Goal: Task Accomplishment & Management: Complete application form

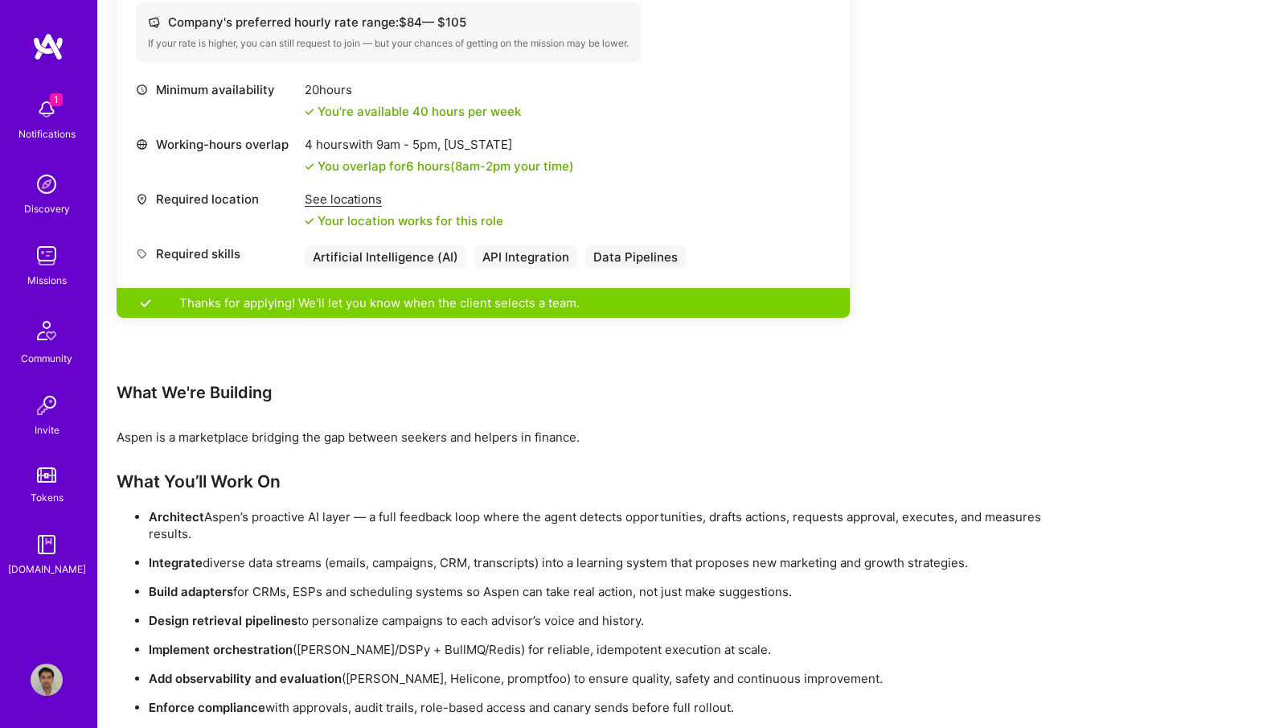
scroll to position [735, 0]
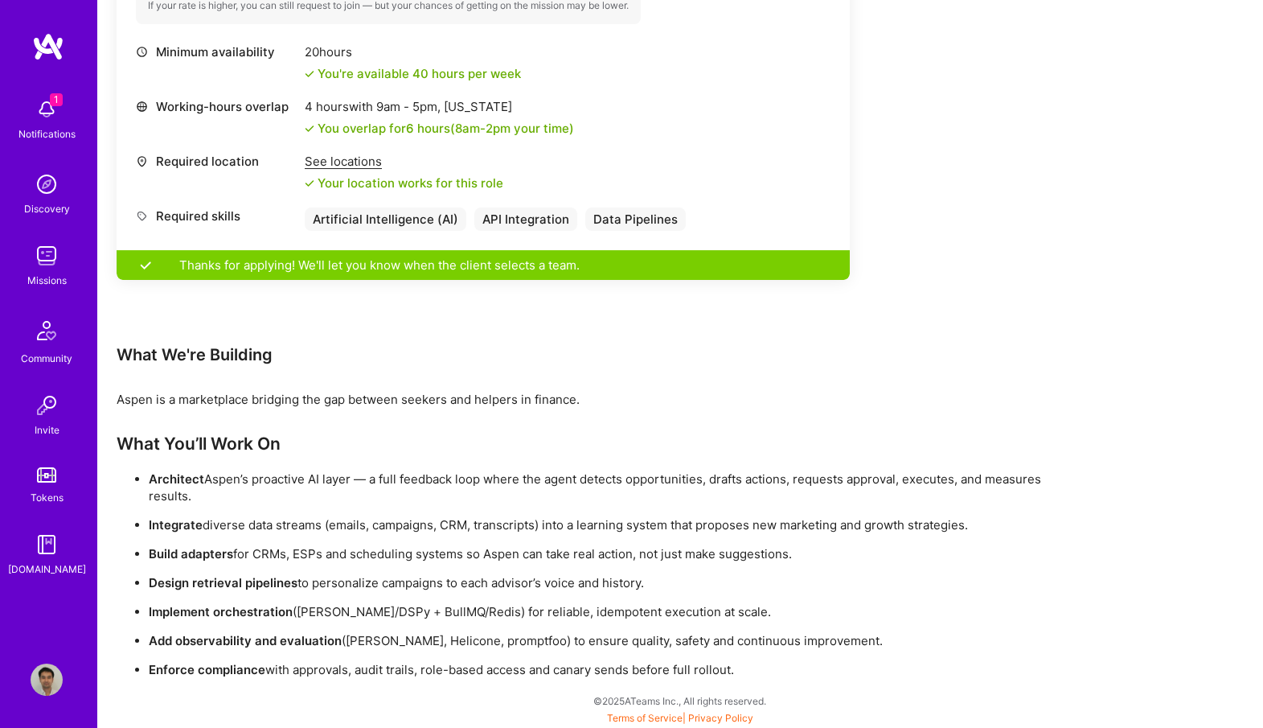
click at [742, 661] on p "Enforce compliance with approvals, audit trails, role-based access and canary s…" at bounding box center [615, 669] width 933 height 17
drag, startPoint x: 743, startPoint y: 676, endPoint x: 114, endPoint y: 444, distance: 670.2
click at [114, 444] on div "Earn tokens for inviting a new [PERSON_NAME] to this mission Do you know the pe…" at bounding box center [680, 105] width 1166 height 1248
copy div "What You’ll Work On Architect [PERSON_NAME]’s proactive AI layer — a full feedb…"
click at [850, 188] on div "Earn tokens for inviting a new [PERSON_NAME] to this mission Do you know the pe…" at bounding box center [599, 89] width 965 height 1178
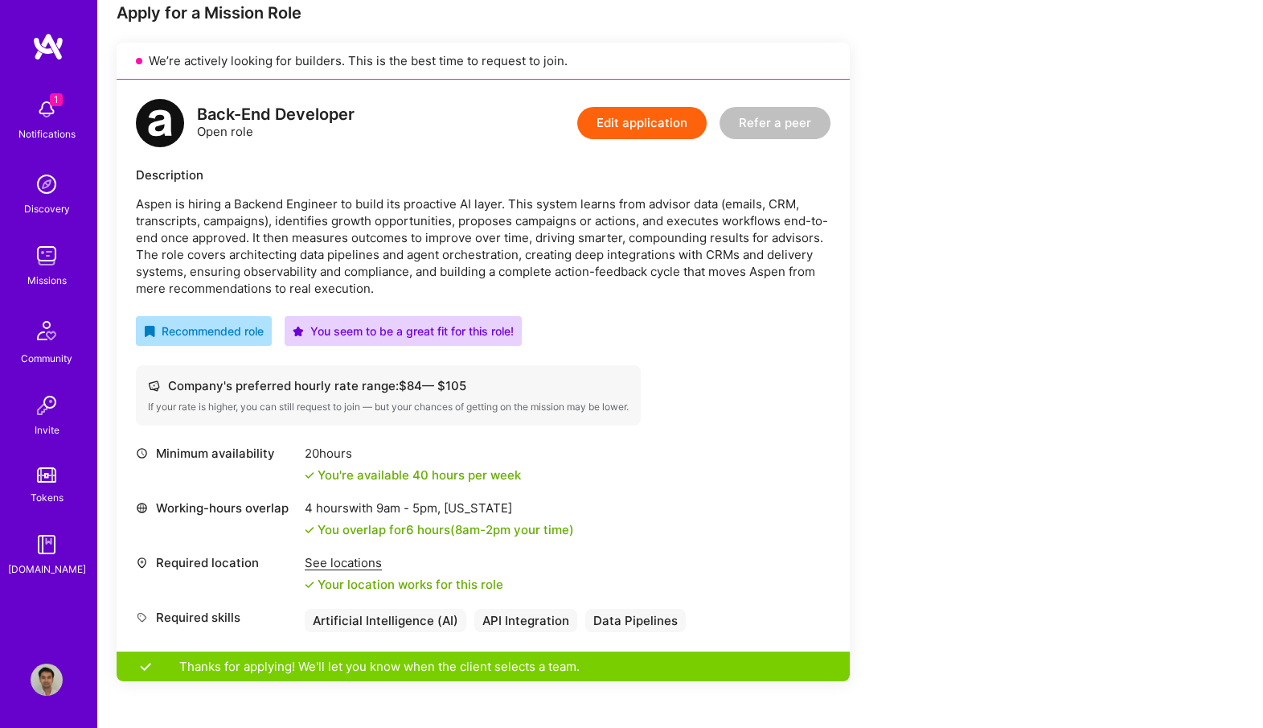
scroll to position [178, 0]
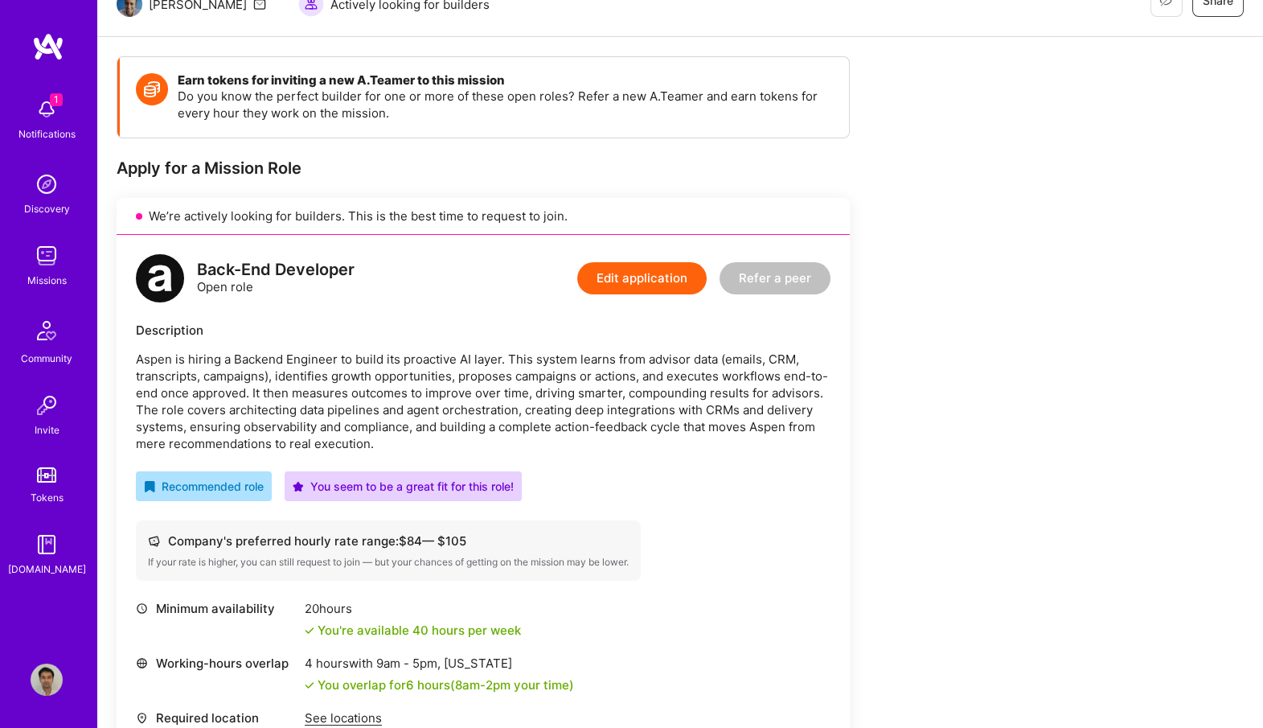
click at [662, 278] on button "Edit application" at bounding box center [641, 278] width 129 height 32
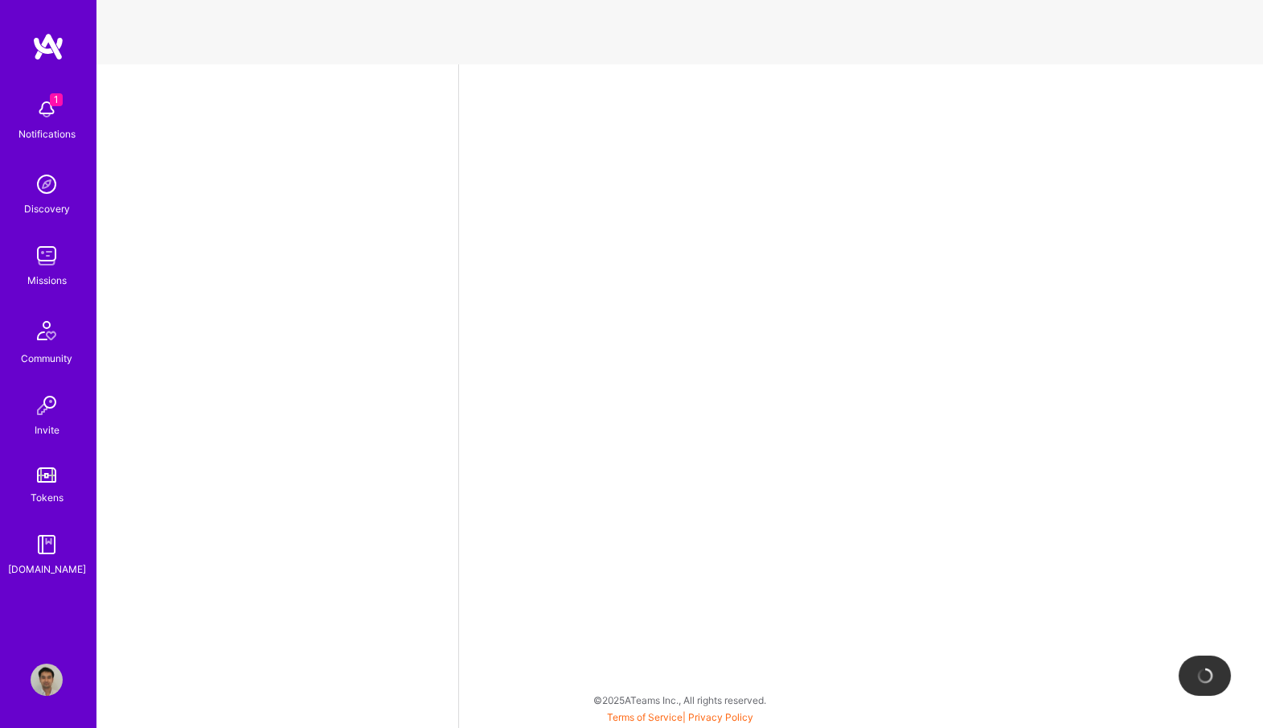
select select "US"
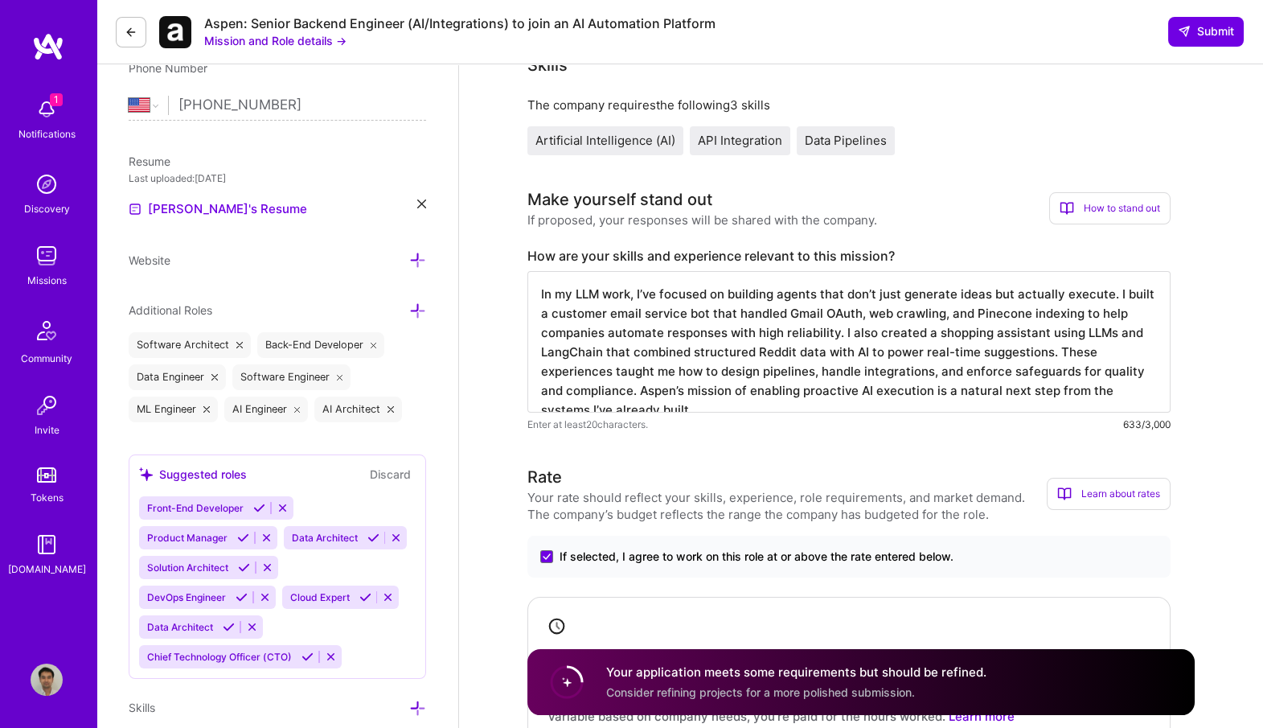
scroll to position [330, 0]
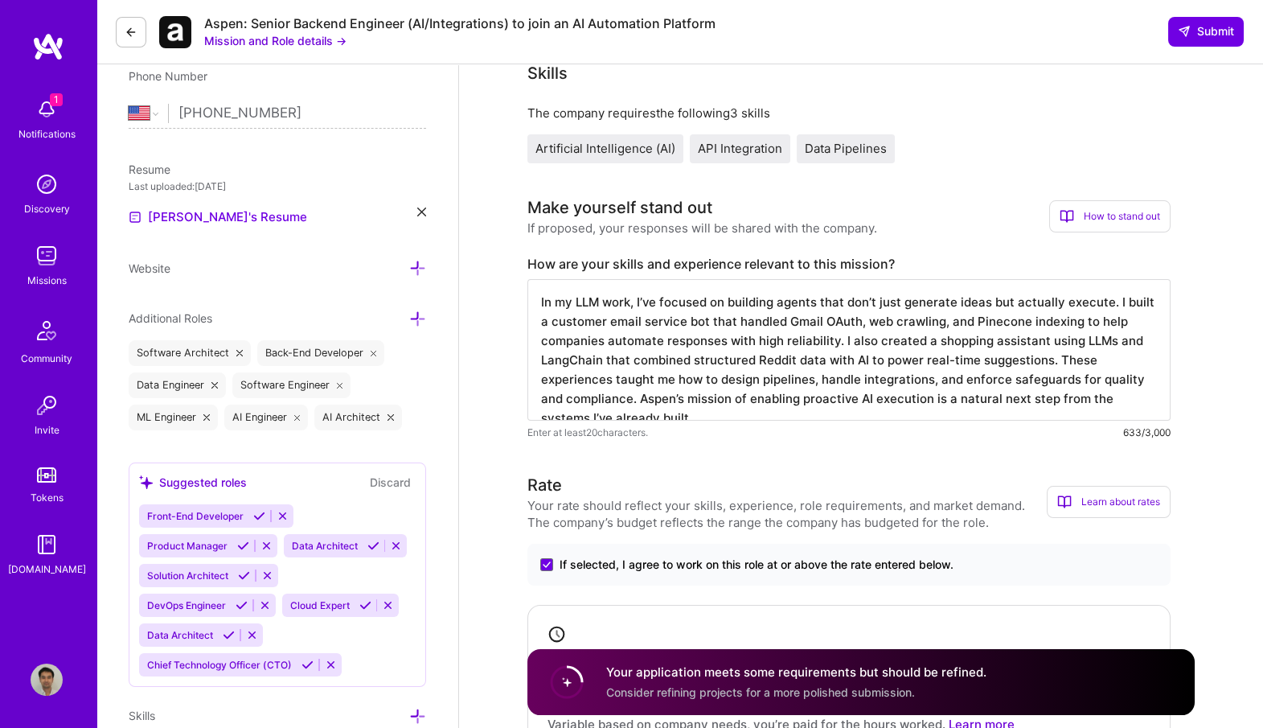
click at [721, 351] on textarea "In my LLM work, I’ve focused on building agents that don’t just generate ideas …" at bounding box center [848, 349] width 643 height 141
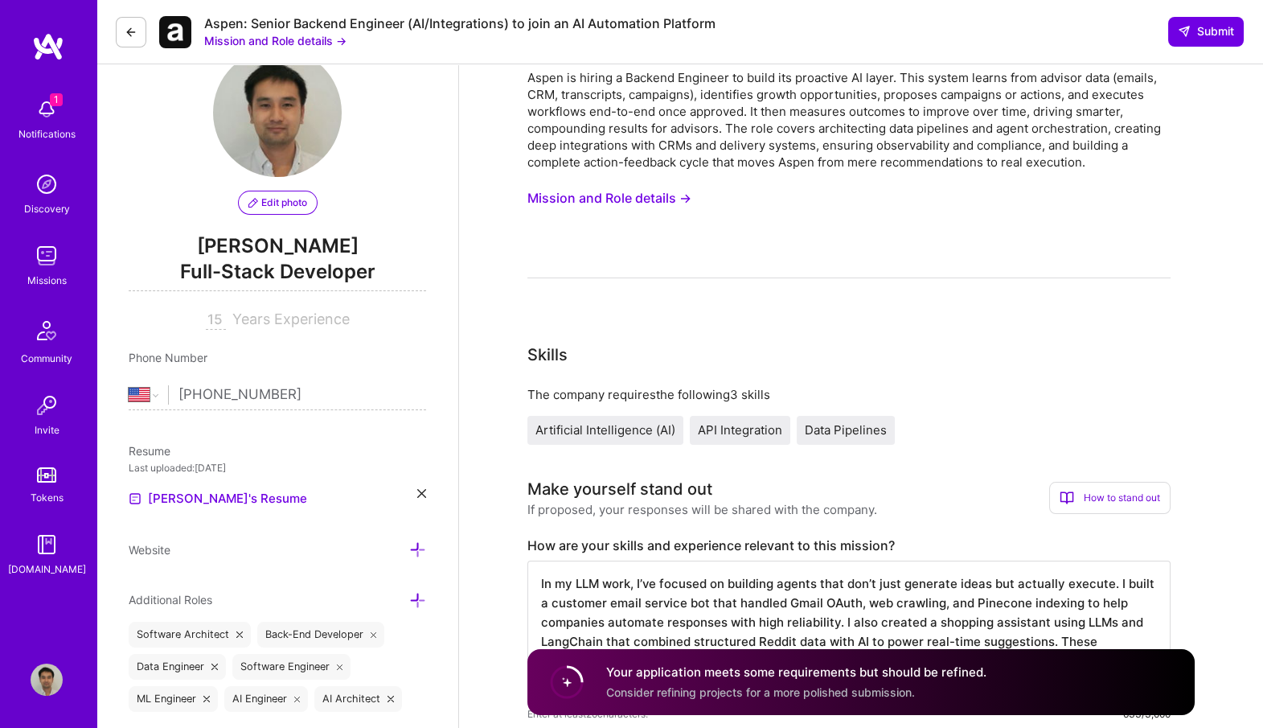
scroll to position [0, 0]
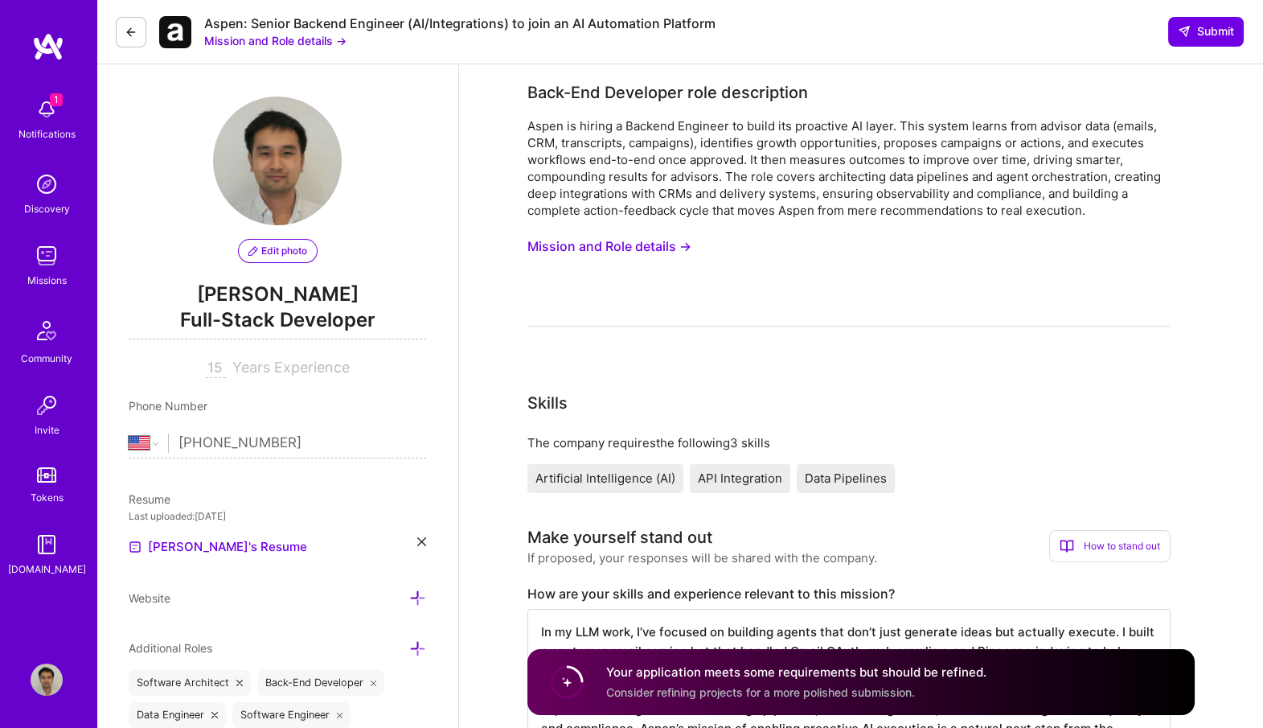
click at [657, 248] on button "Mission and Role details →" at bounding box center [609, 247] width 164 height 30
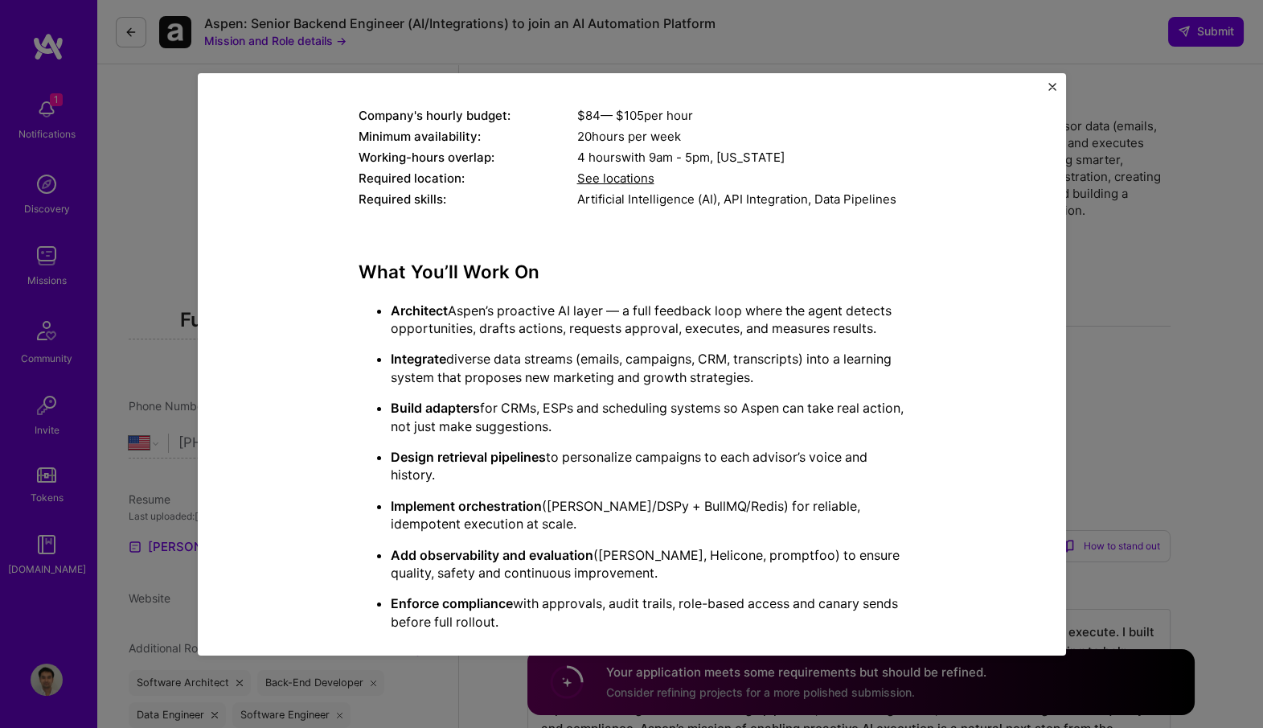
scroll to position [265, 0]
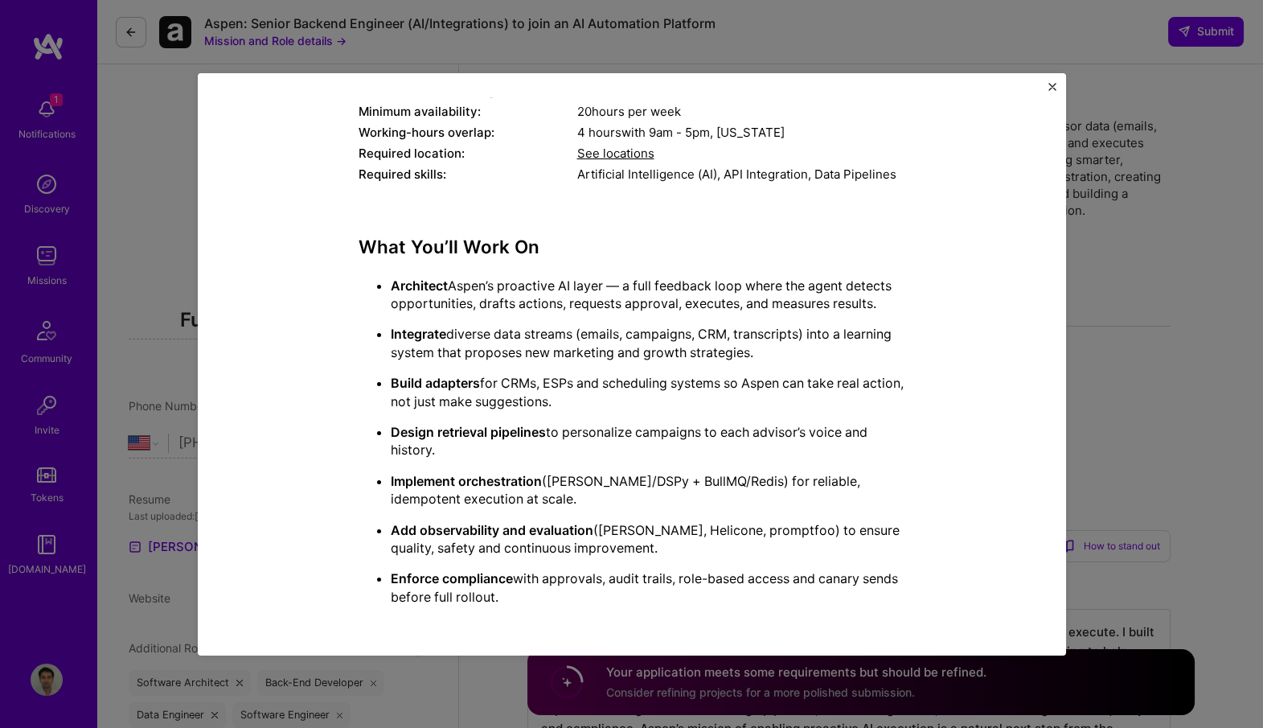
click at [1056, 88] on div "Mission Description and Role Details Back-End Developer role description Aspen …" at bounding box center [632, 364] width 868 height 582
click at [1052, 86] on img "Close" at bounding box center [1052, 87] width 8 height 8
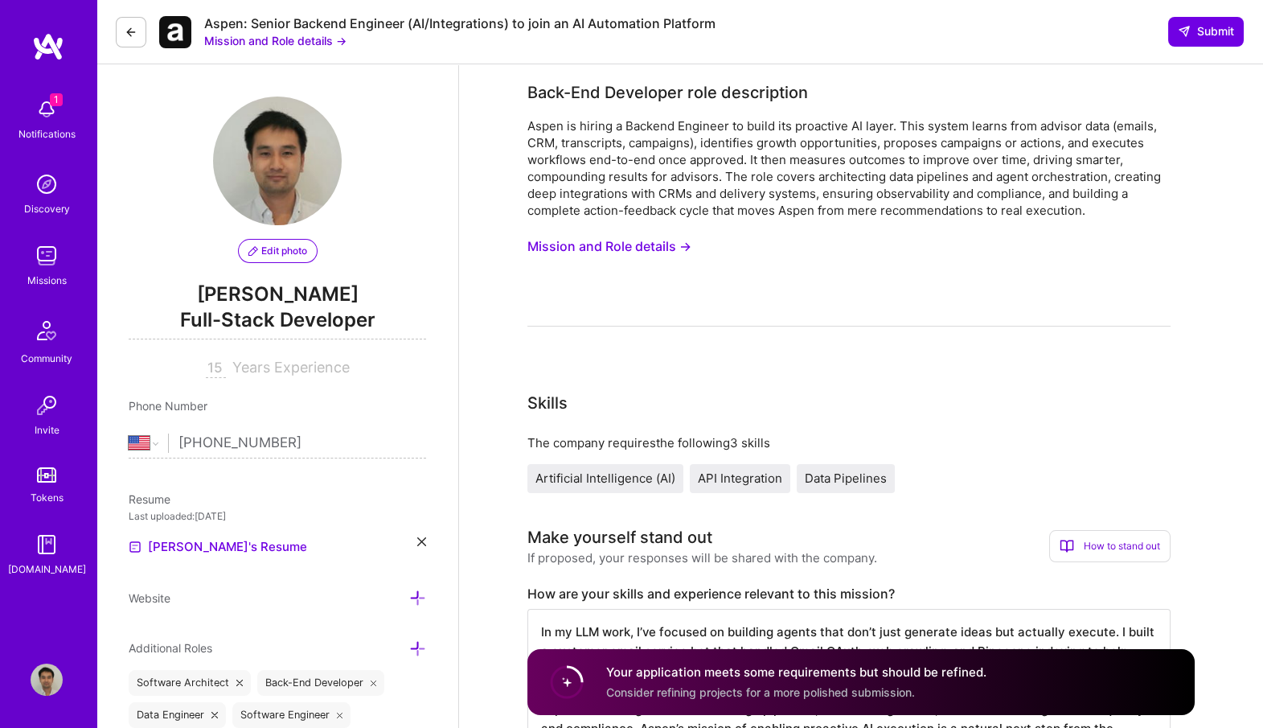
click at [334, 39] on button "Mission and Role details →" at bounding box center [275, 40] width 142 height 17
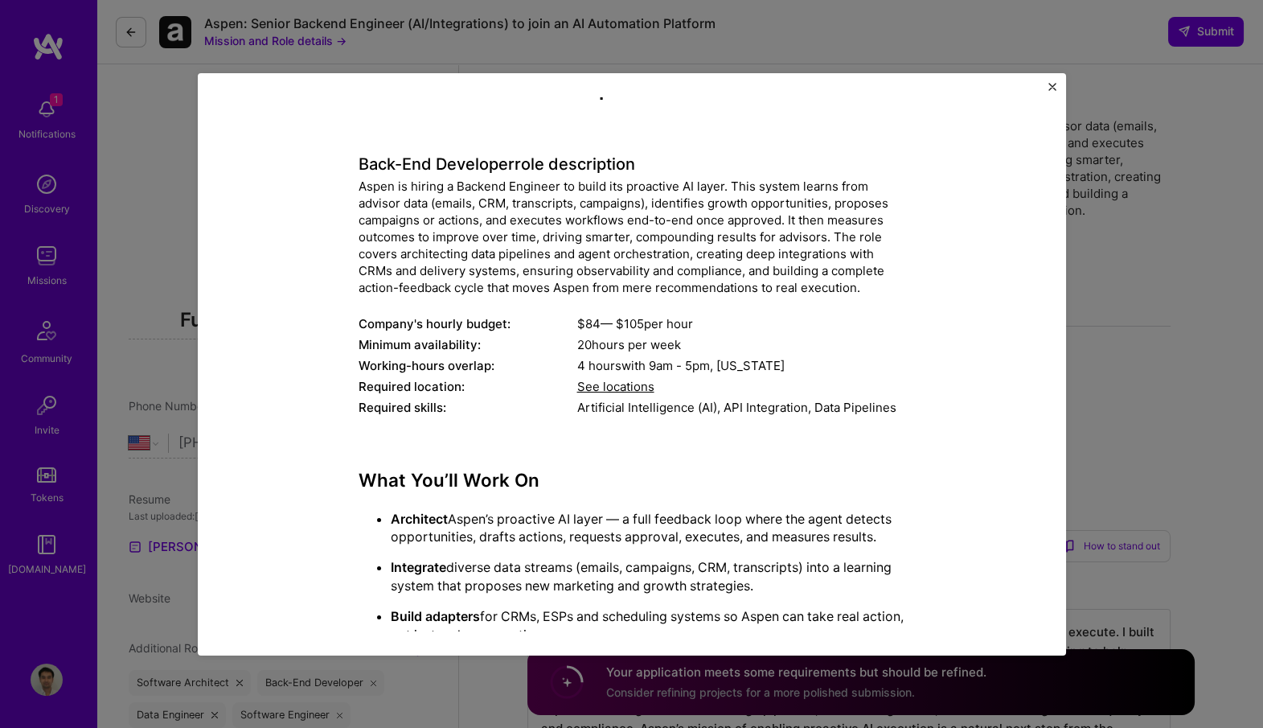
scroll to position [35, 0]
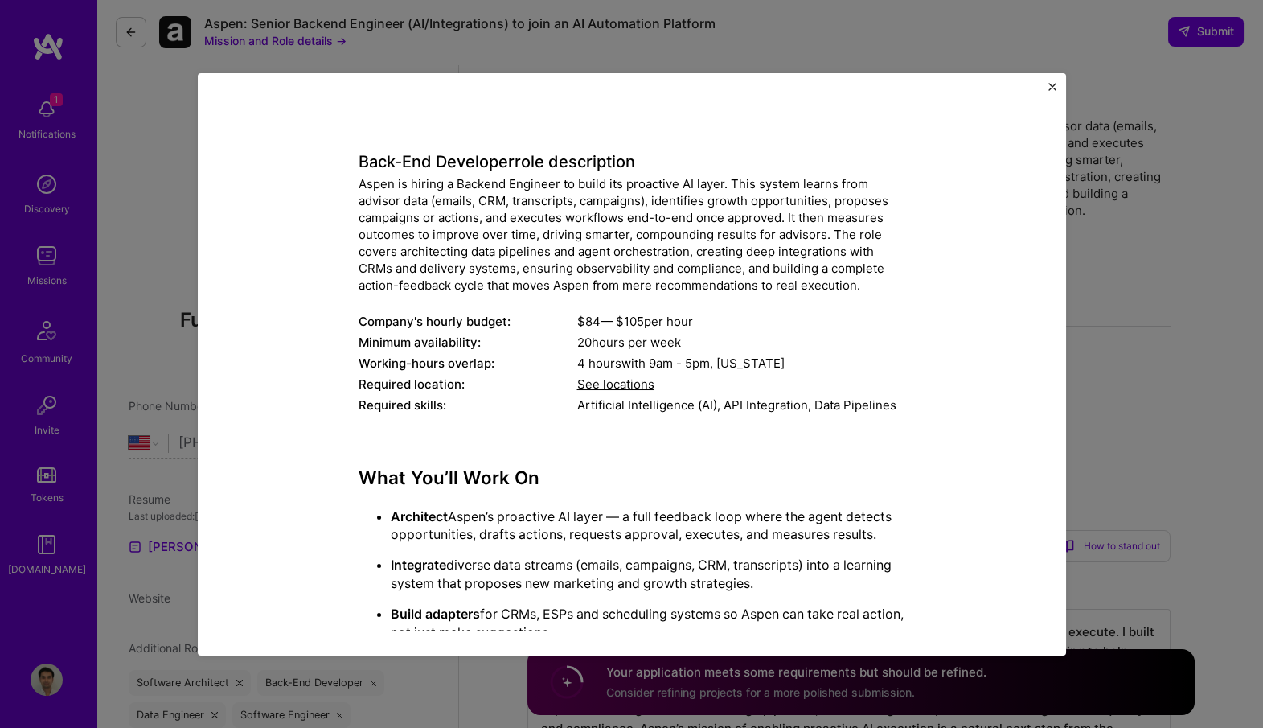
click at [602, 384] on span "See locations" at bounding box center [615, 383] width 77 height 15
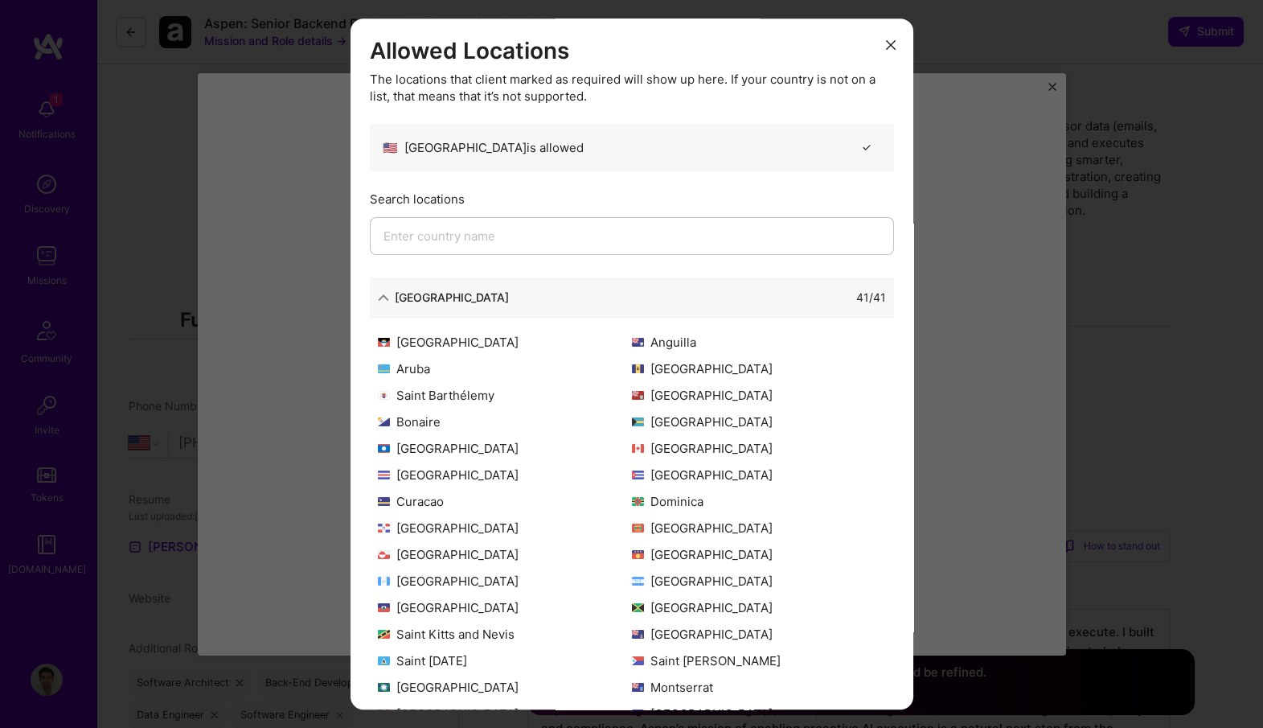
click at [637, 296] on div "41 / 41" at bounding box center [697, 297] width 377 height 17
click at [389, 299] on div "North America" at bounding box center [443, 297] width 131 height 17
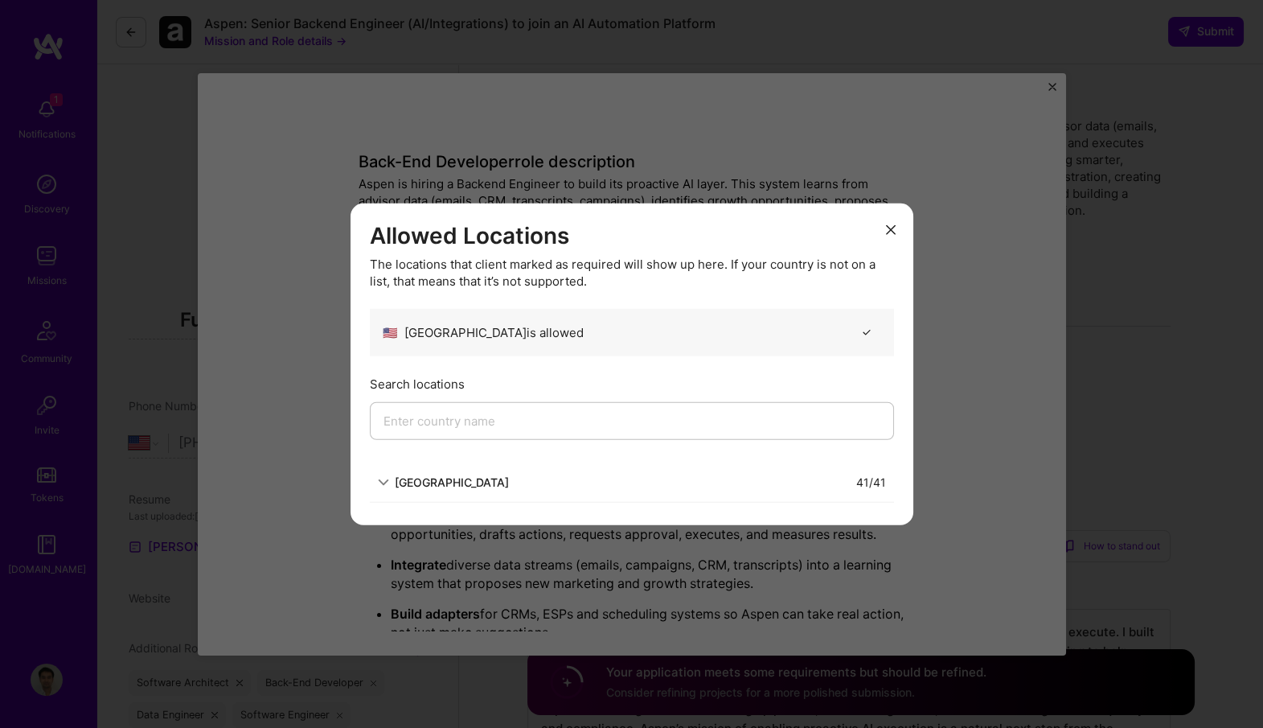
click at [413, 480] on div "North America" at bounding box center [452, 481] width 114 height 17
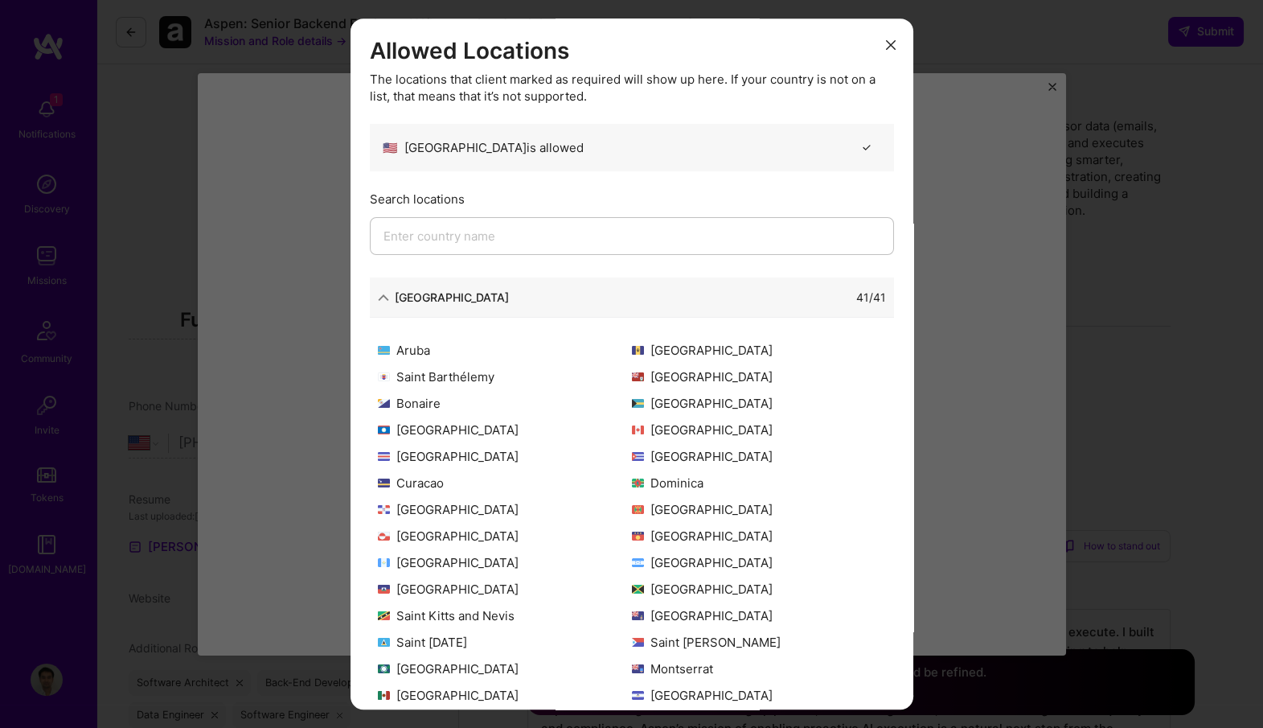
scroll to position [0, 0]
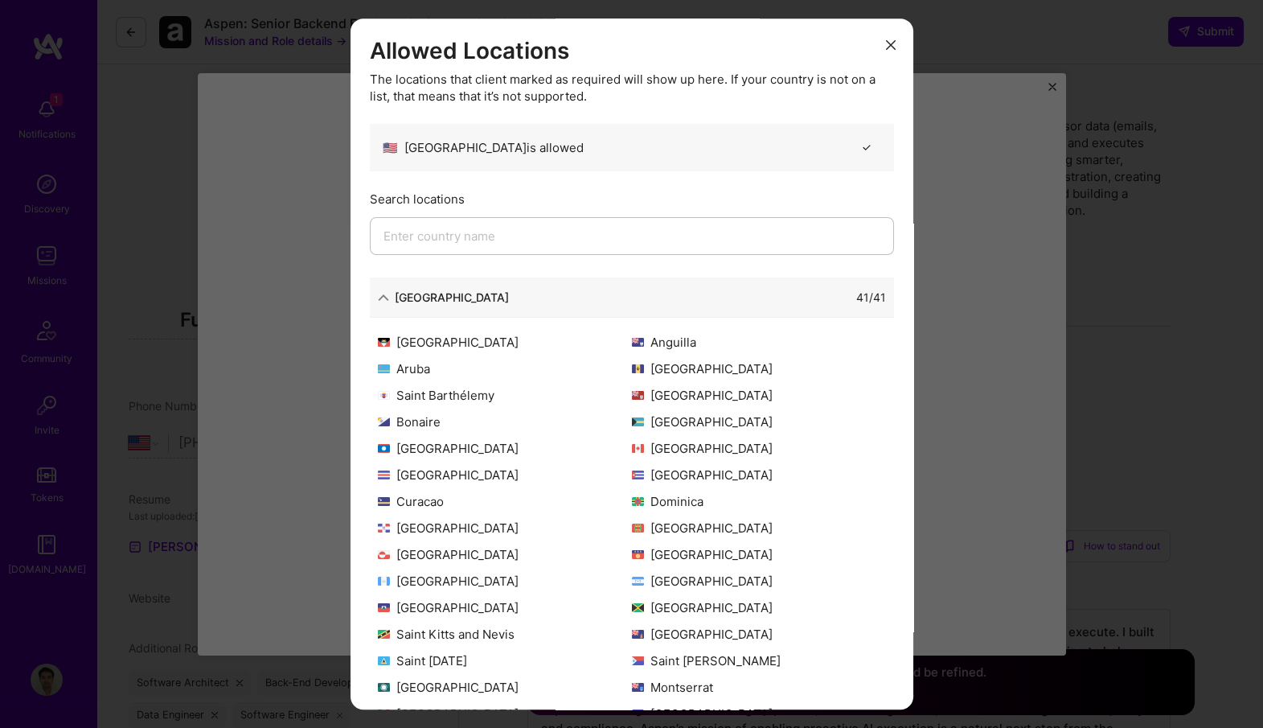
click at [981, 110] on div "Allowed Locations The locations that client marked as required will show up her…" at bounding box center [631, 364] width 1263 height 728
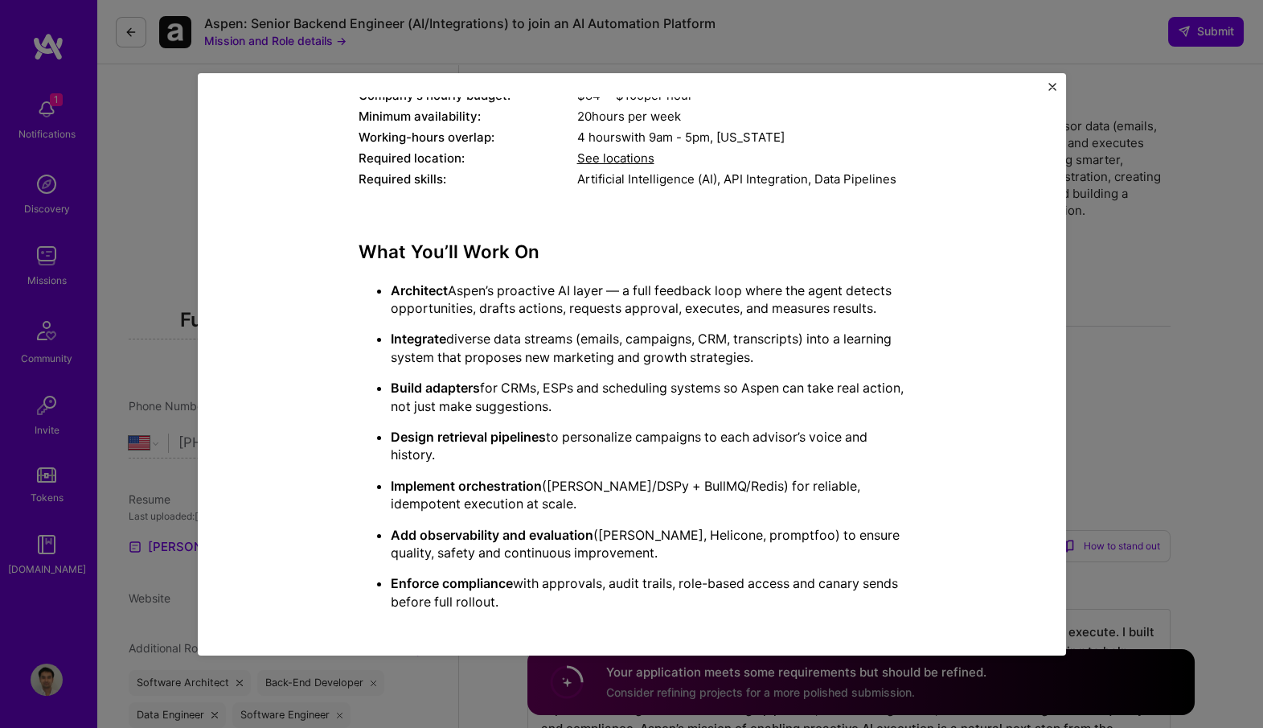
scroll to position [265, 0]
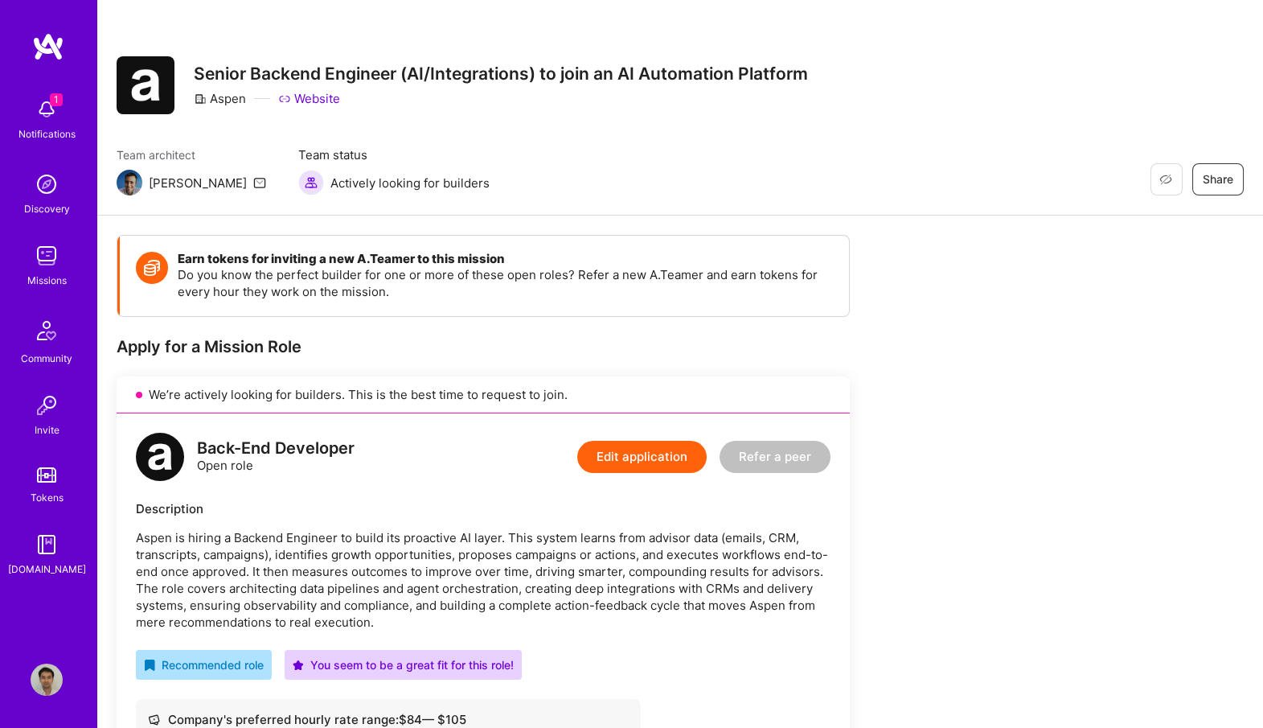
click at [62, 110] on img at bounding box center [47, 109] width 32 height 32
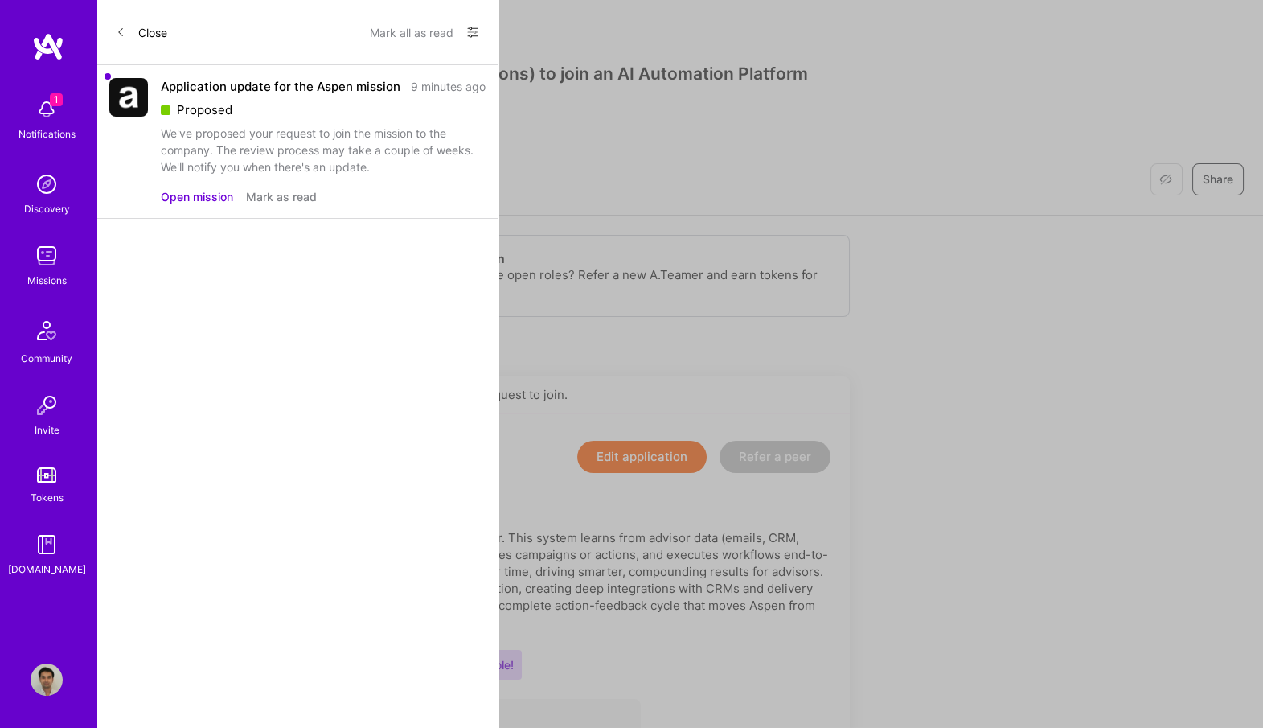
click at [274, 199] on button "Mark as read" at bounding box center [281, 196] width 71 height 17
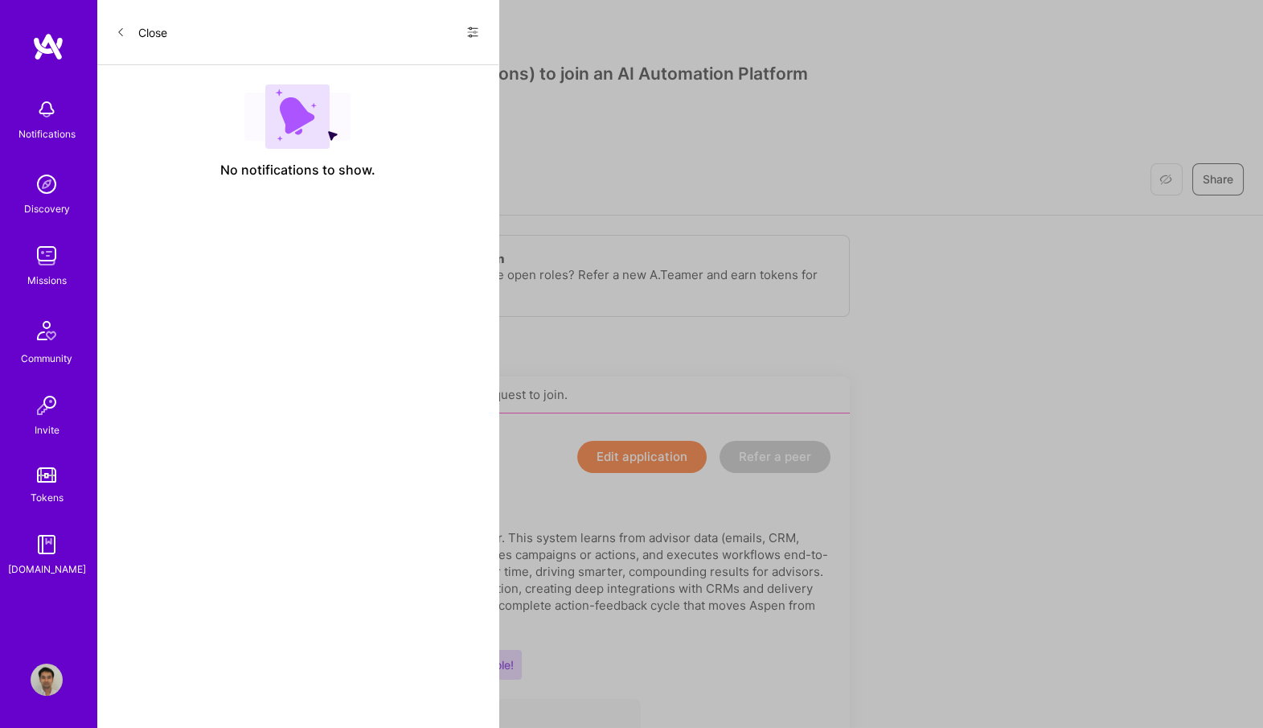
click at [474, 31] on icon at bounding box center [472, 32] width 13 height 13
click at [394, 76] on div "Show all notifications" at bounding box center [375, 66] width 207 height 32
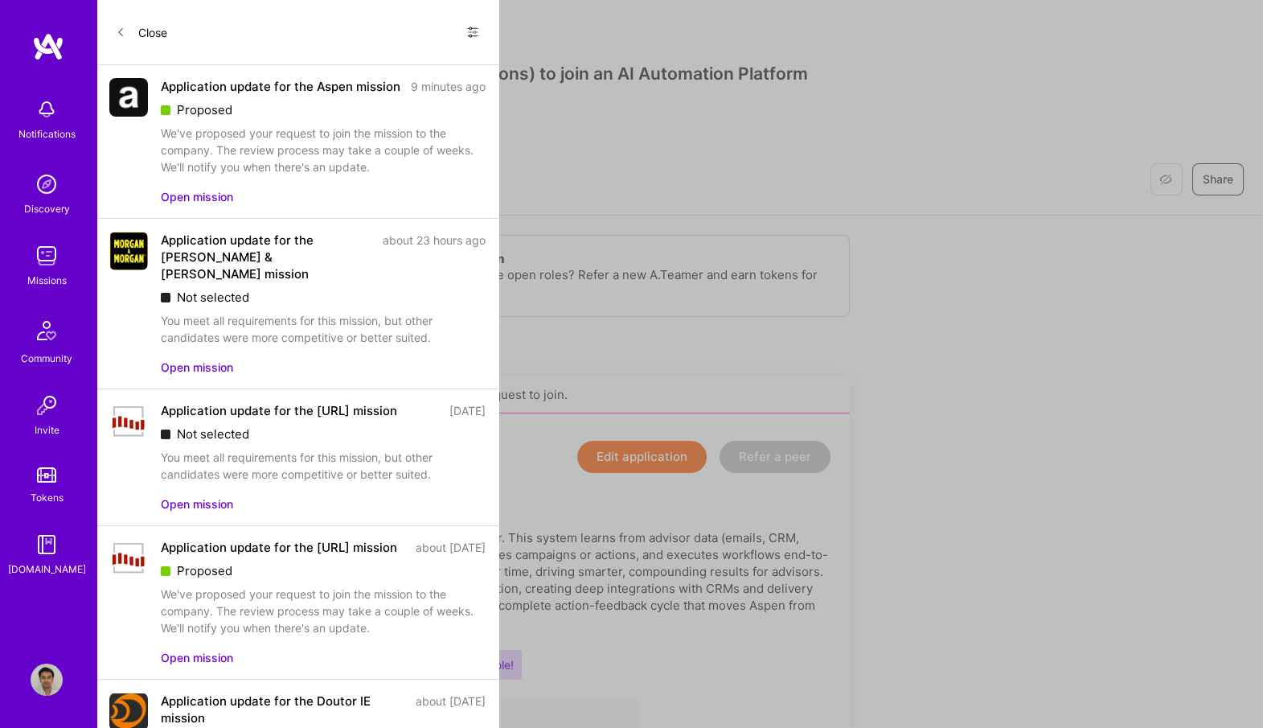
click at [119, 96] on img at bounding box center [128, 97] width 39 height 39
click at [199, 203] on button "Open mission" at bounding box center [197, 196] width 72 height 17
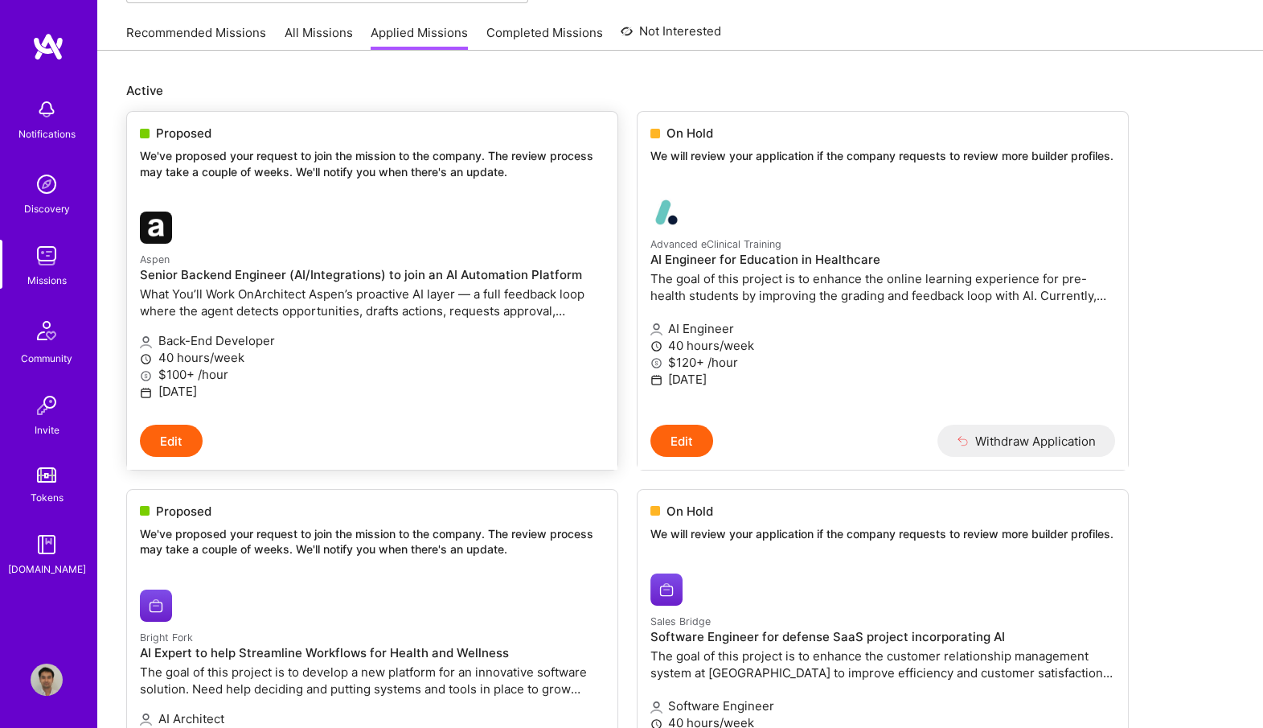
scroll to position [154, 0]
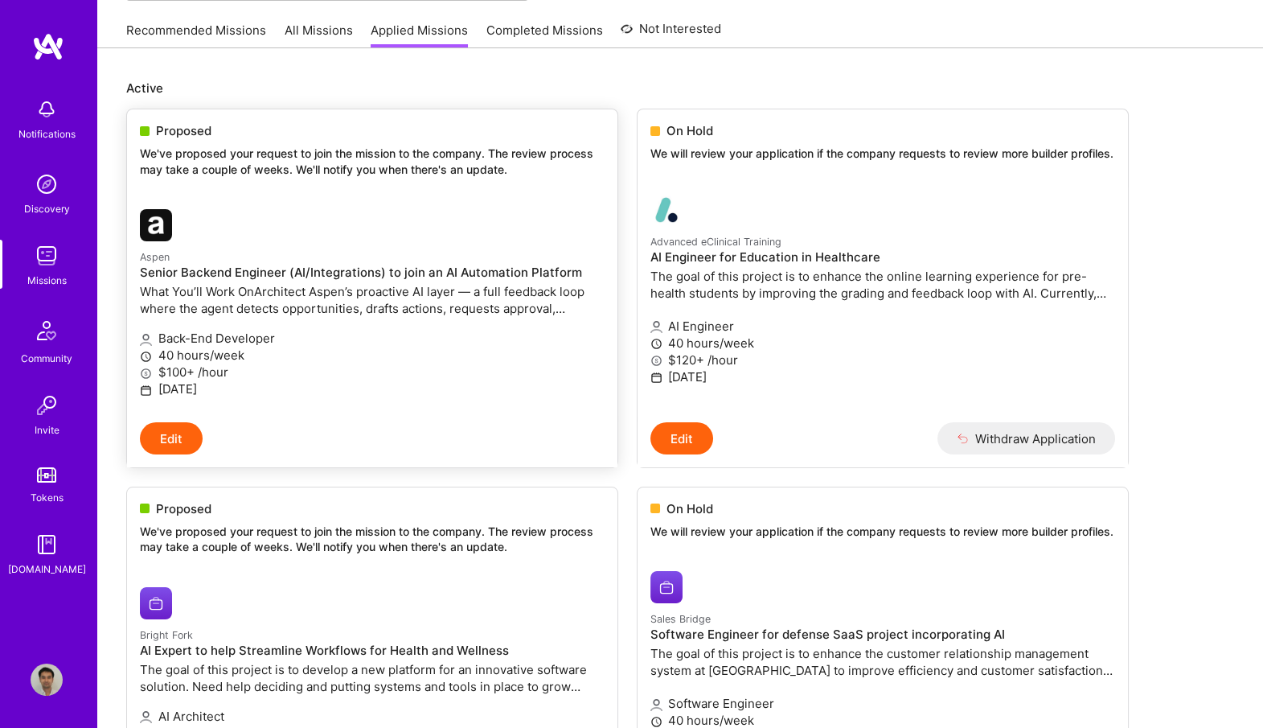
click at [404, 300] on p "What You’ll Work OnArchitect Aspen’s proactive AI layer — a full feedback loop …" at bounding box center [372, 300] width 465 height 34
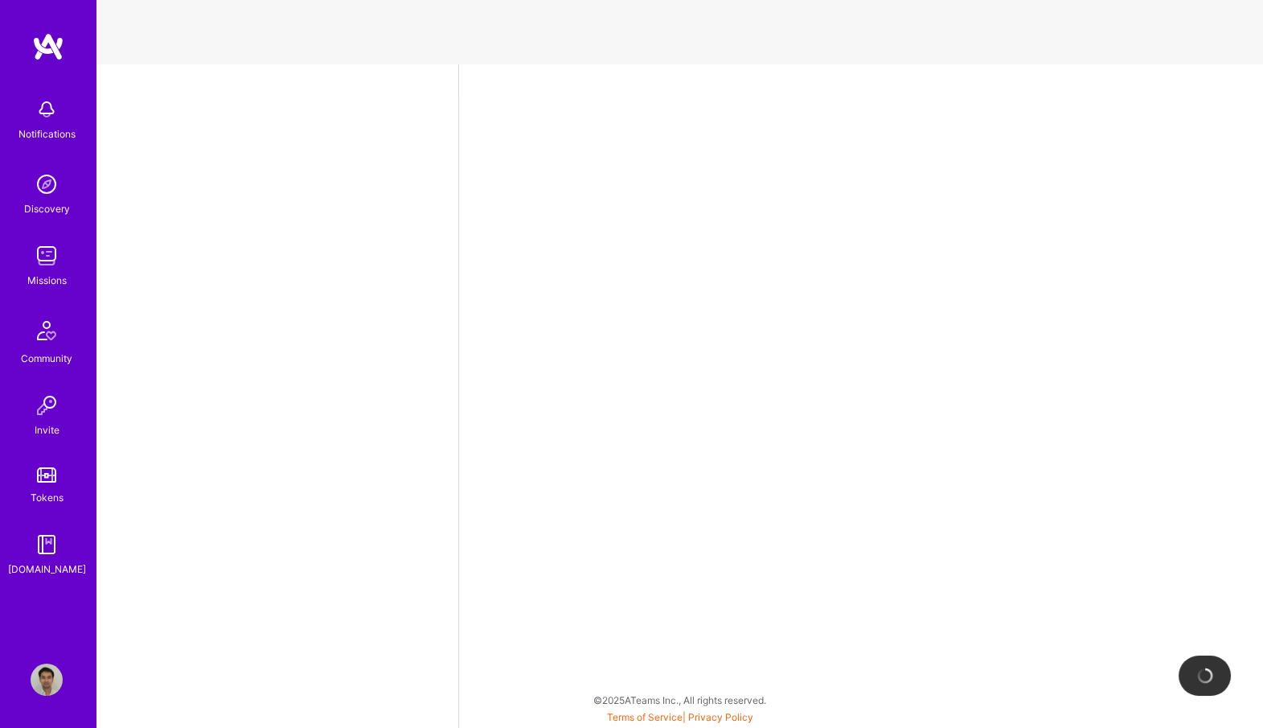
select select "US"
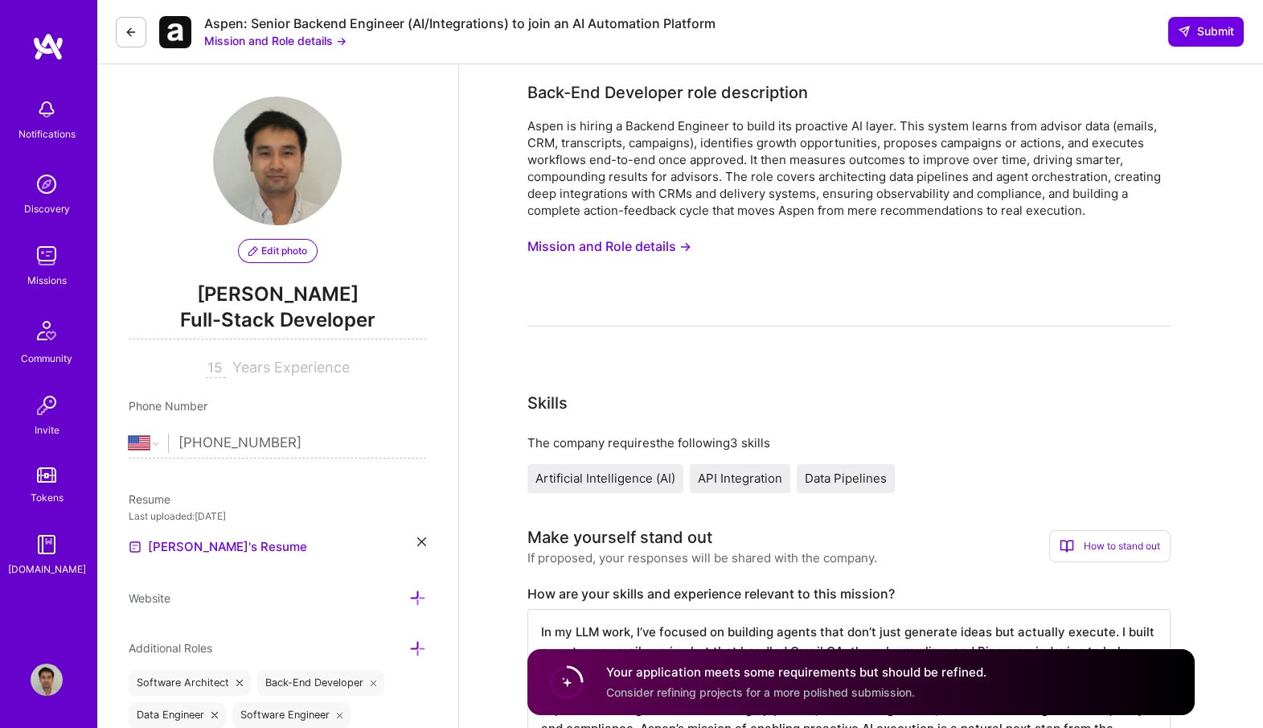
click at [322, 318] on span "Full-Stack Developer" at bounding box center [277, 322] width 297 height 33
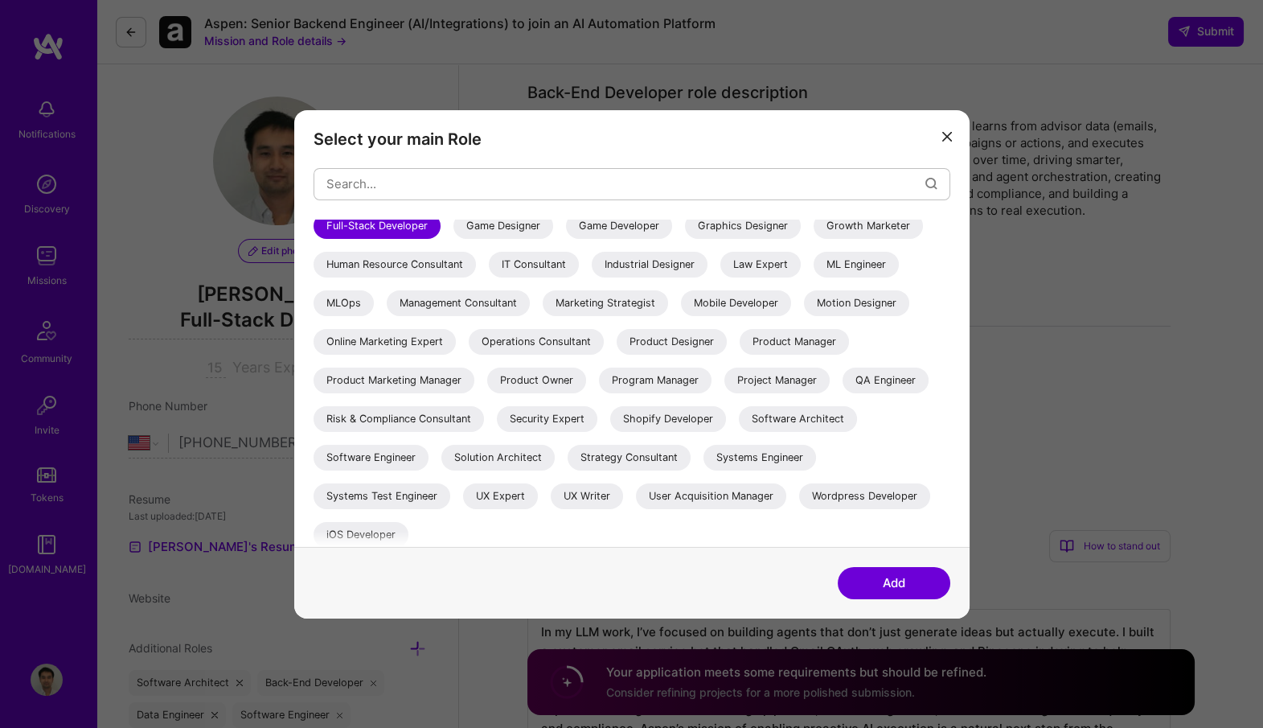
scroll to position [281, 0]
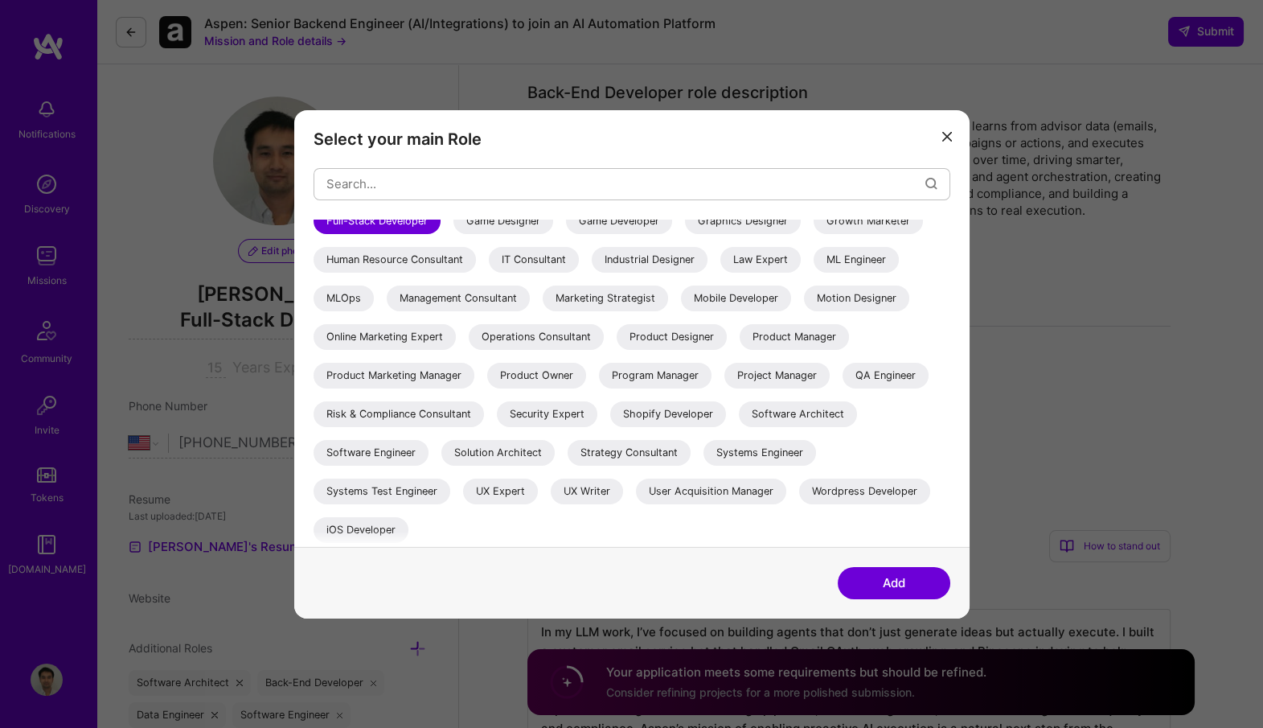
click at [408, 453] on div "Software Engineer" at bounding box center [371, 452] width 115 height 26
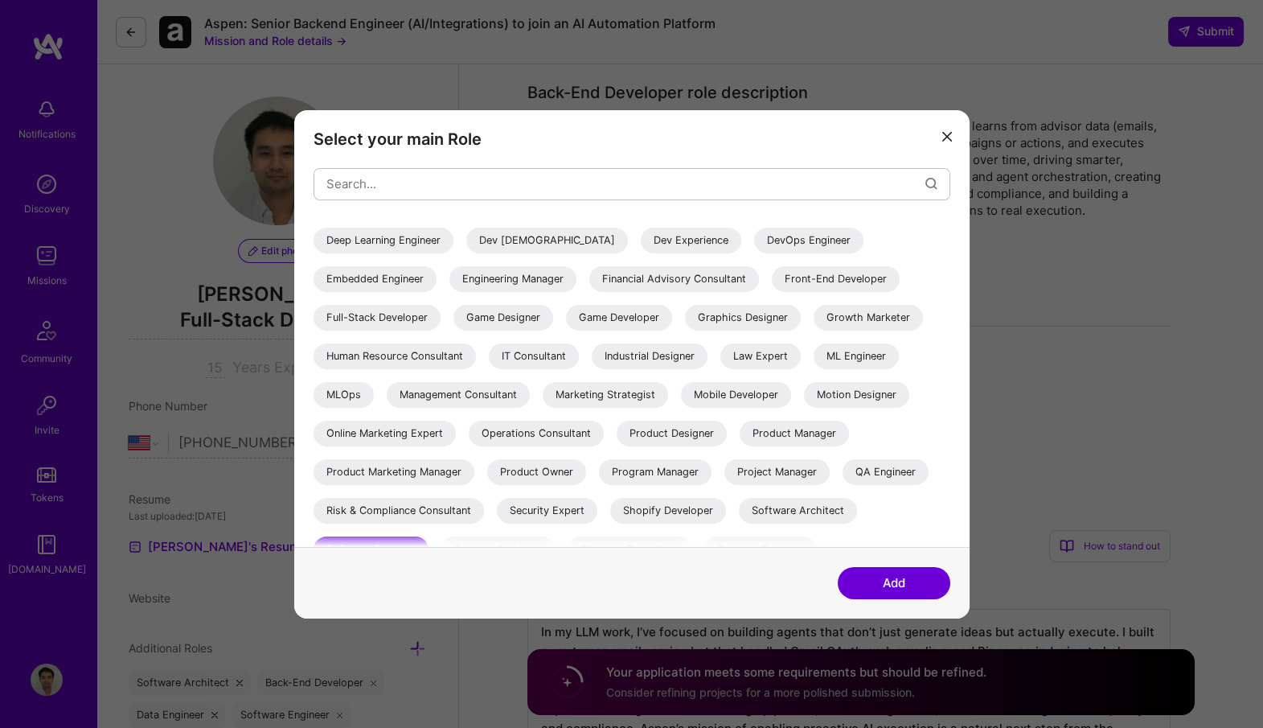
scroll to position [181, 0]
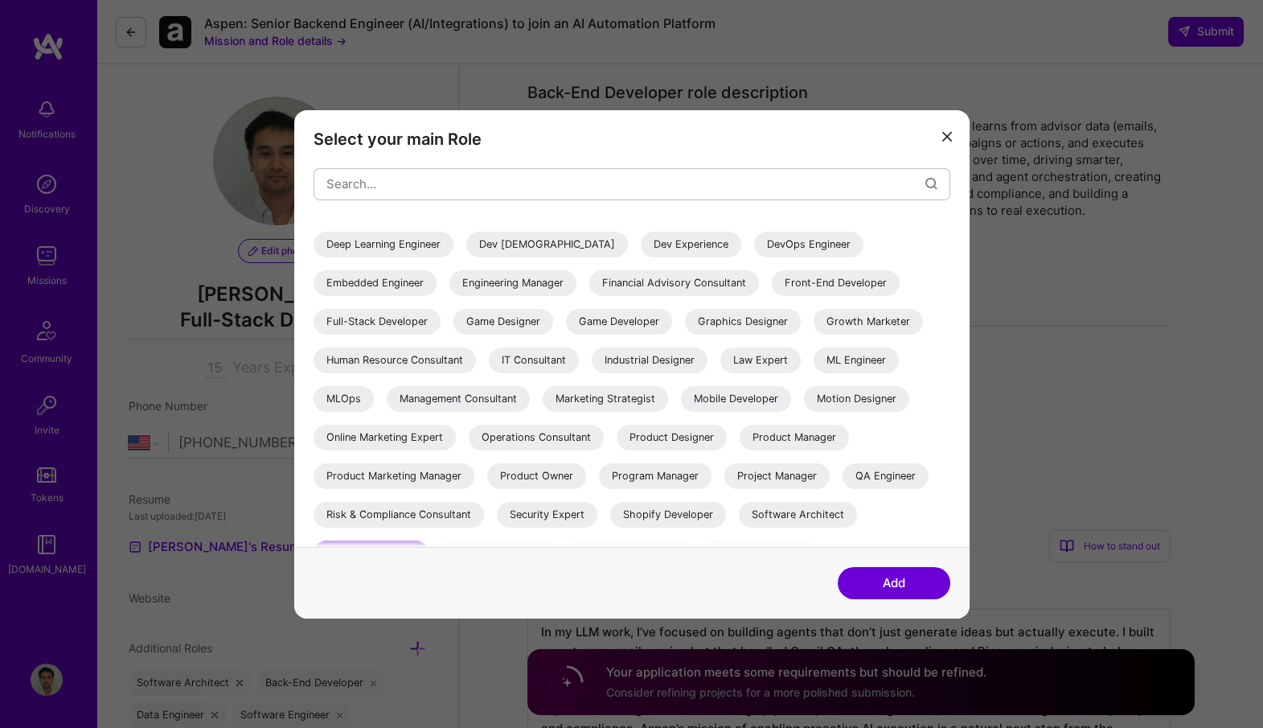
click at [392, 309] on div "Full-Stack Developer" at bounding box center [377, 321] width 127 height 26
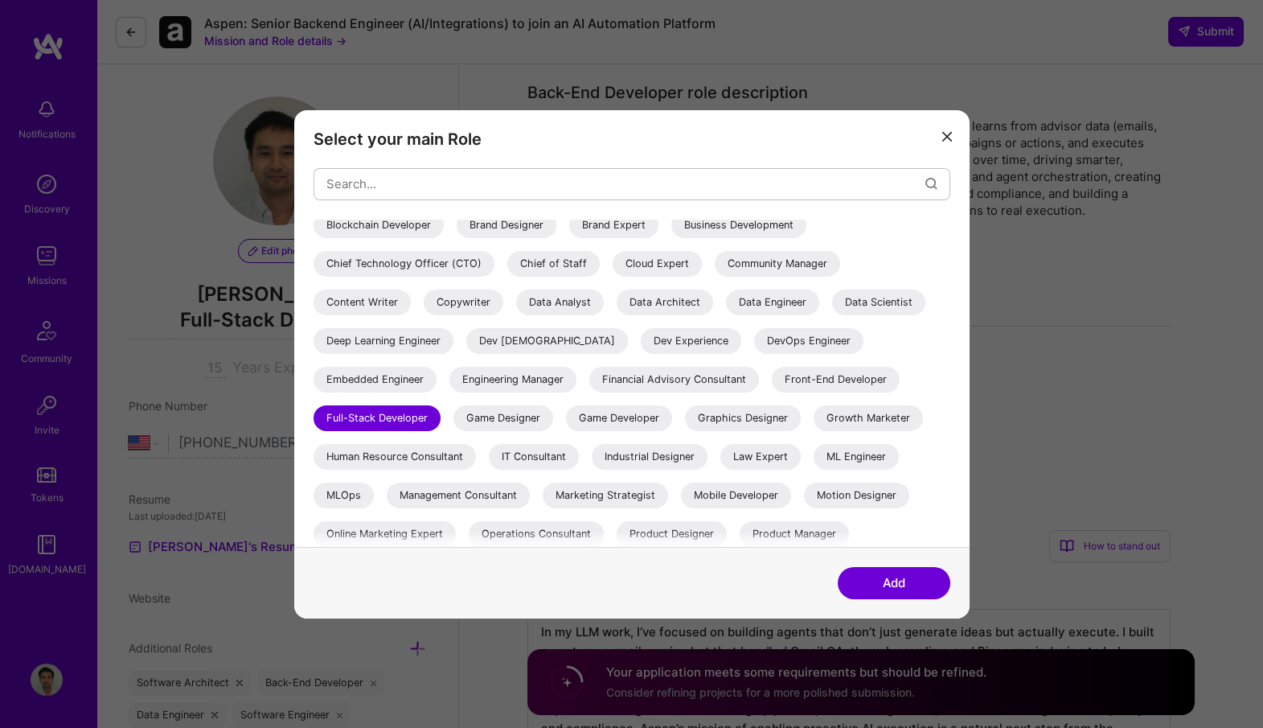
scroll to position [80, 0]
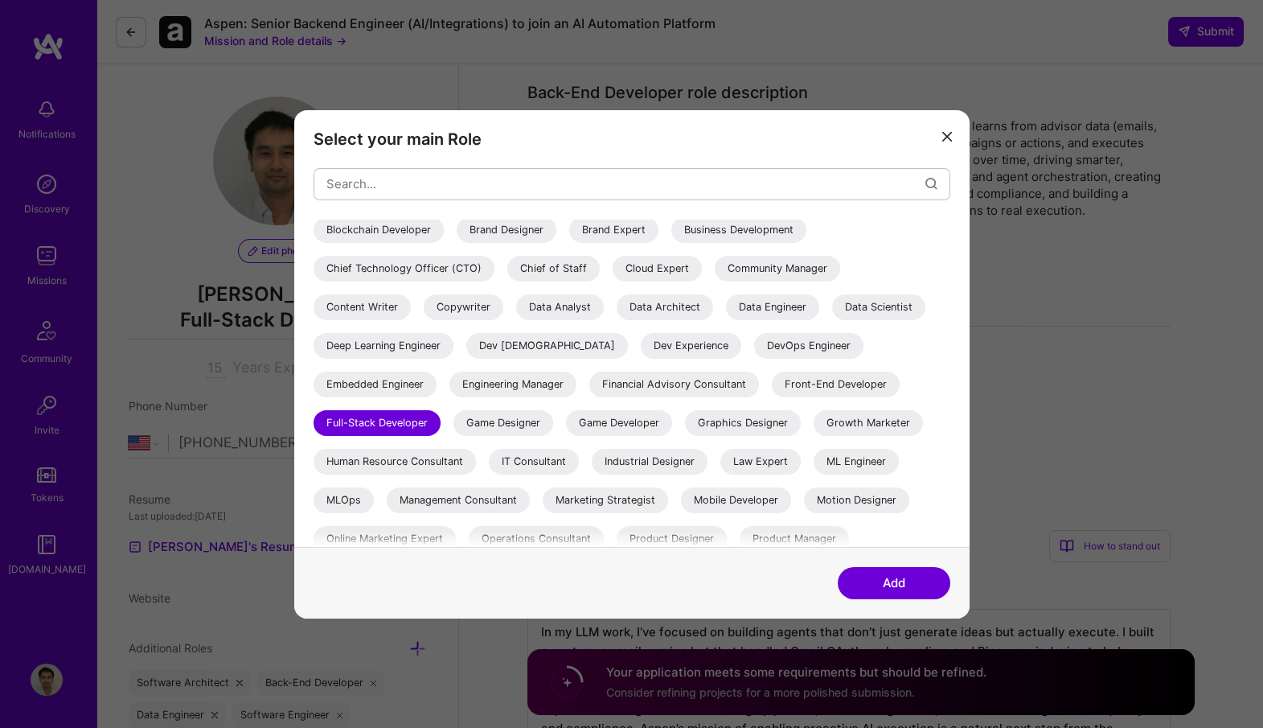
click at [889, 578] on button "Add" at bounding box center [894, 583] width 113 height 32
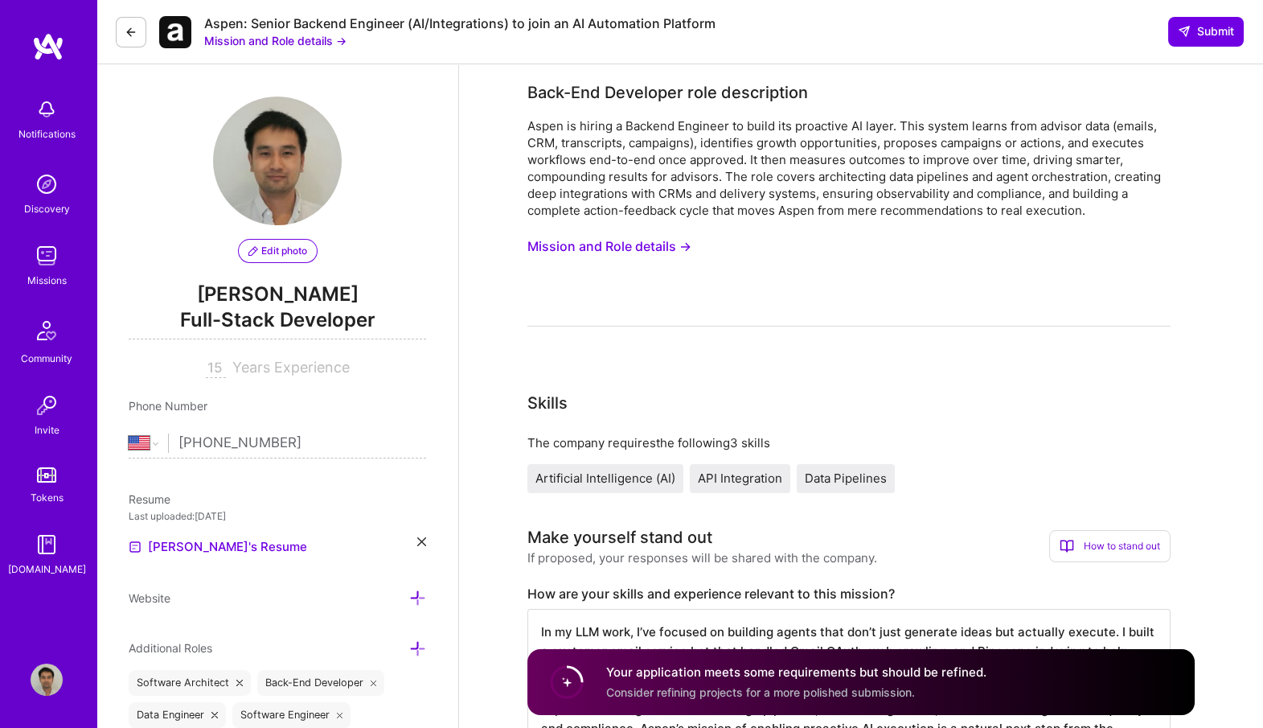
click at [283, 322] on span "Full-Stack Developer" at bounding box center [277, 322] width 297 height 33
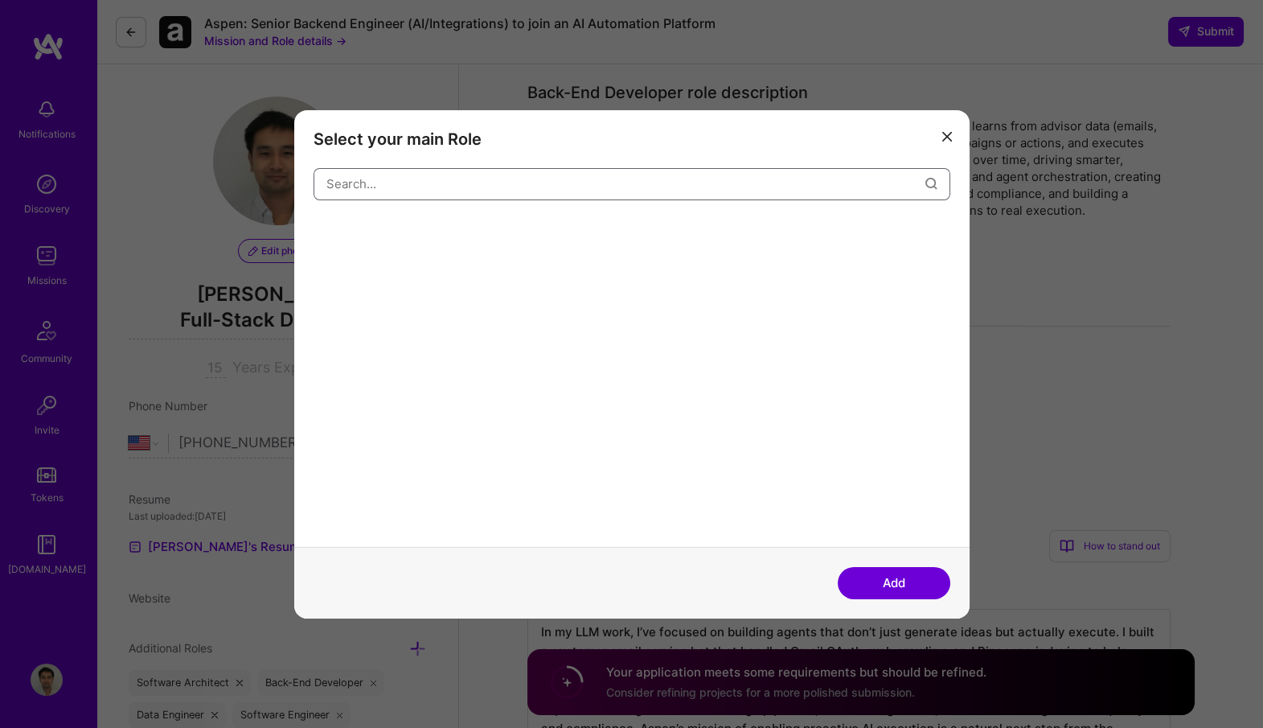
click at [478, 173] on input "modal" at bounding box center [625, 183] width 599 height 41
click at [383, 233] on div "modal" at bounding box center [632, 382] width 637 height 327
click at [442, 195] on input "backend" at bounding box center [625, 183] width 599 height 41
type input "back"
click at [385, 228] on div "Back-End Developer" at bounding box center [376, 232] width 124 height 26
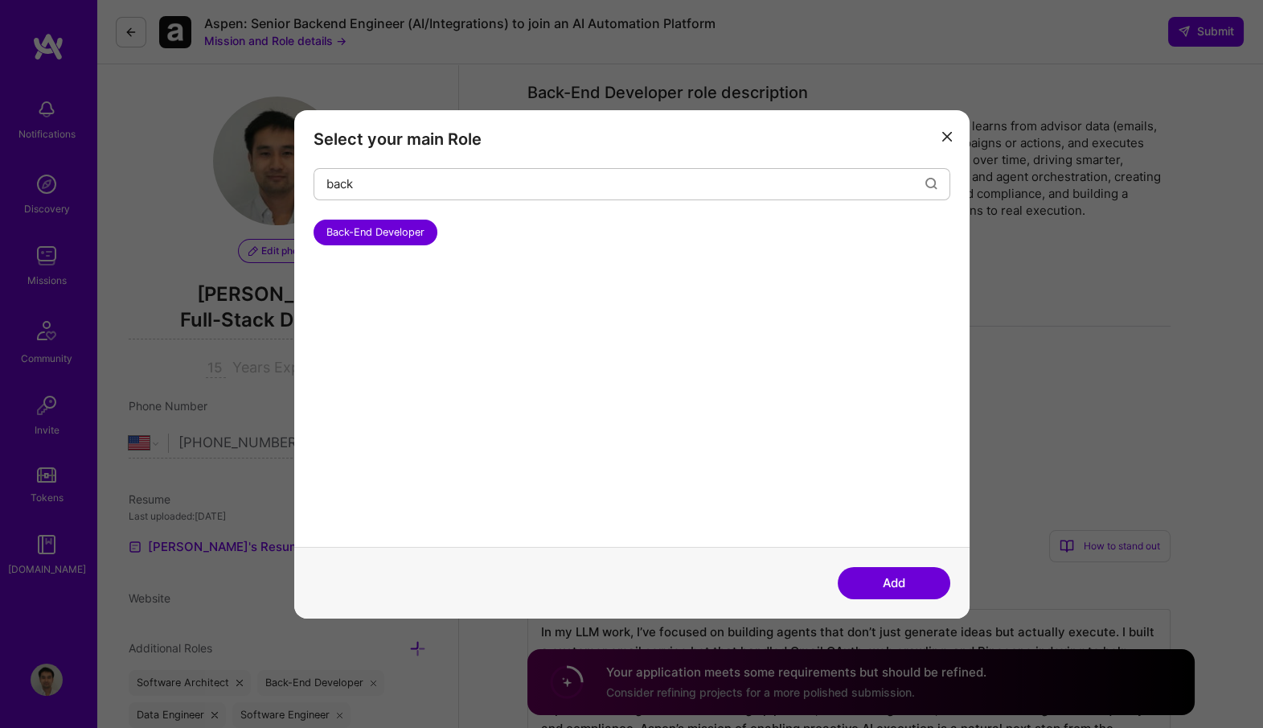
click at [875, 580] on button "Add" at bounding box center [894, 583] width 113 height 32
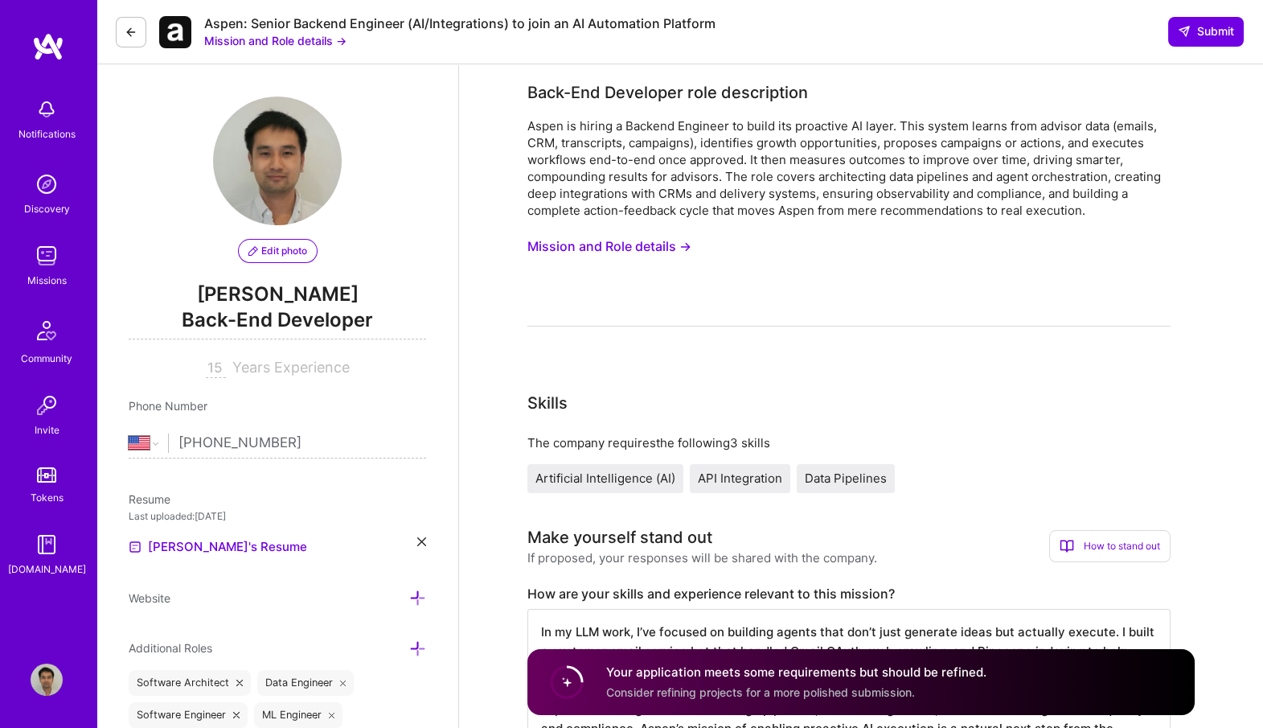
click at [246, 324] on span "Back-End Developer" at bounding box center [277, 322] width 297 height 33
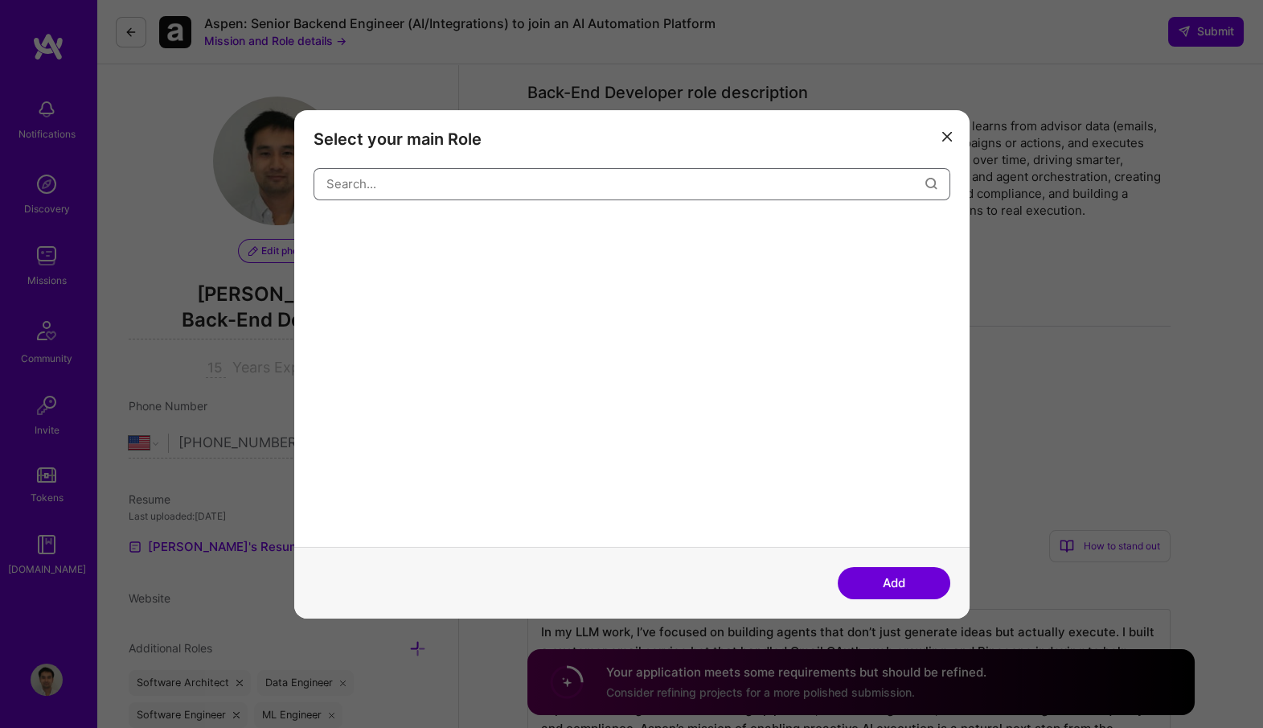
click at [474, 182] on input "modal" at bounding box center [625, 183] width 599 height 41
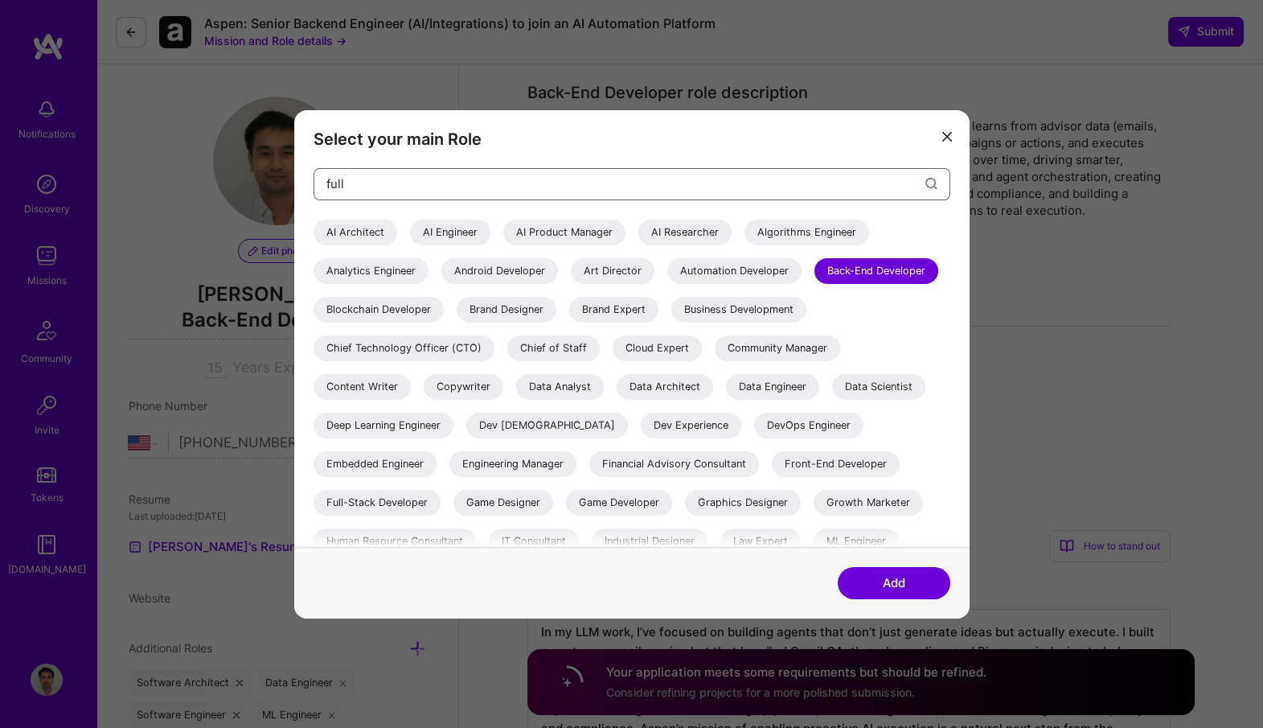
type input "full"
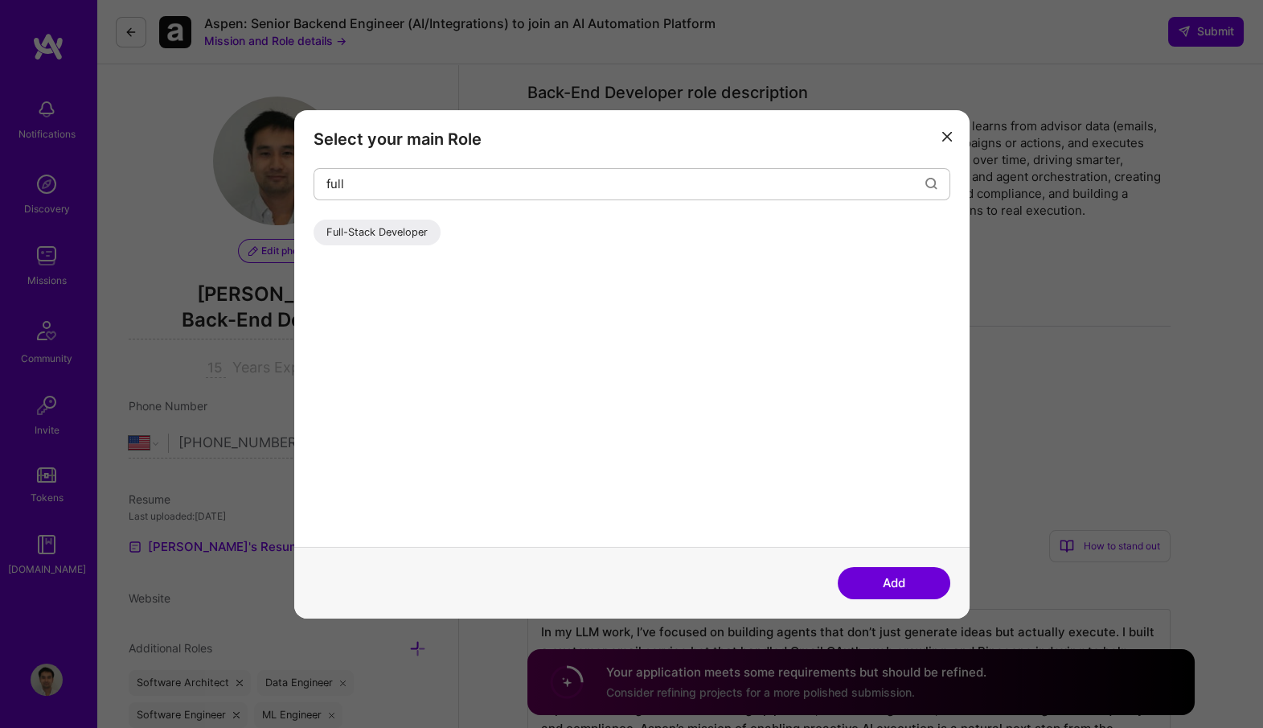
click at [383, 240] on div "Full-Stack Developer" at bounding box center [377, 232] width 127 height 26
click at [900, 572] on button "Add" at bounding box center [894, 583] width 113 height 32
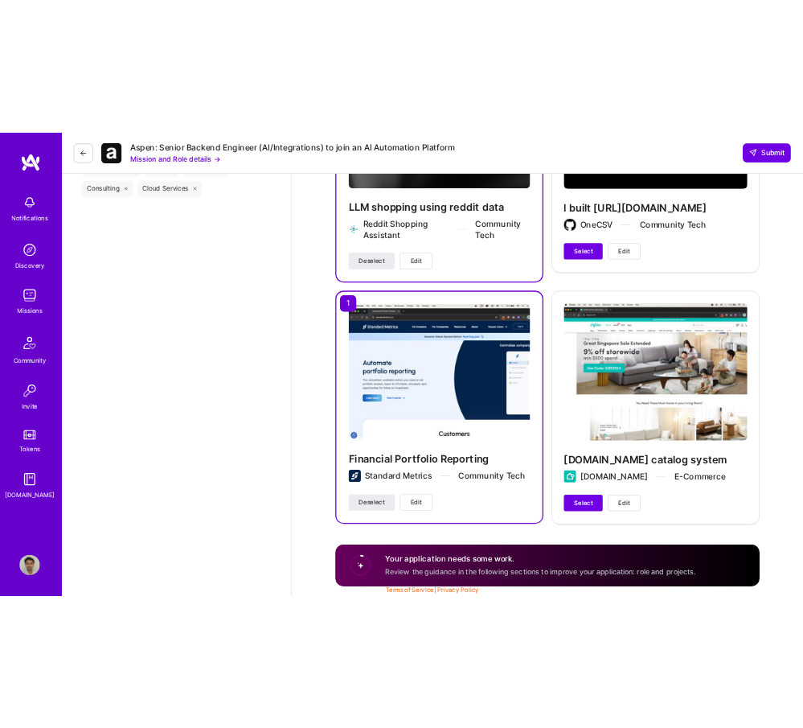
scroll to position [1956, 0]
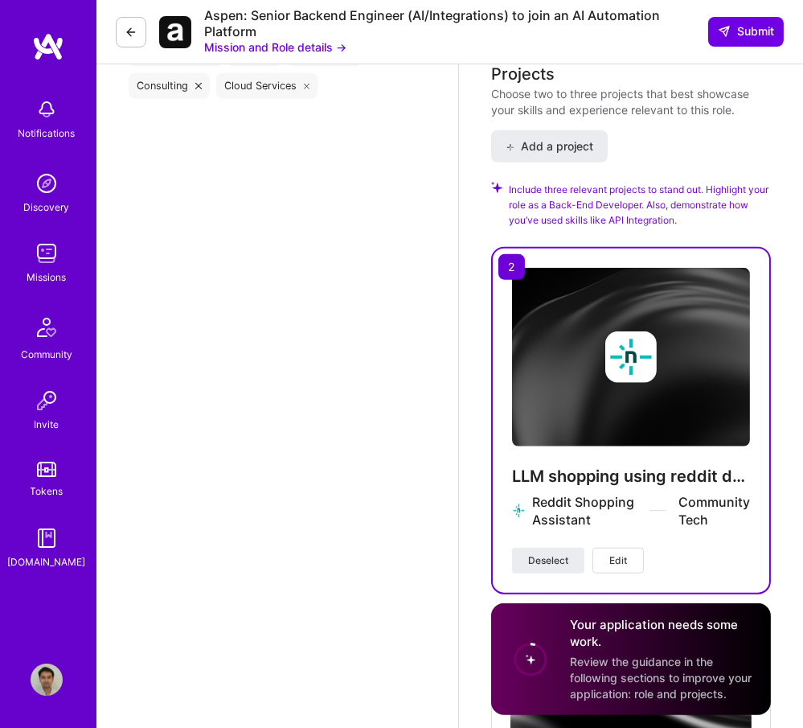
click at [40, 254] on img at bounding box center [47, 253] width 32 height 32
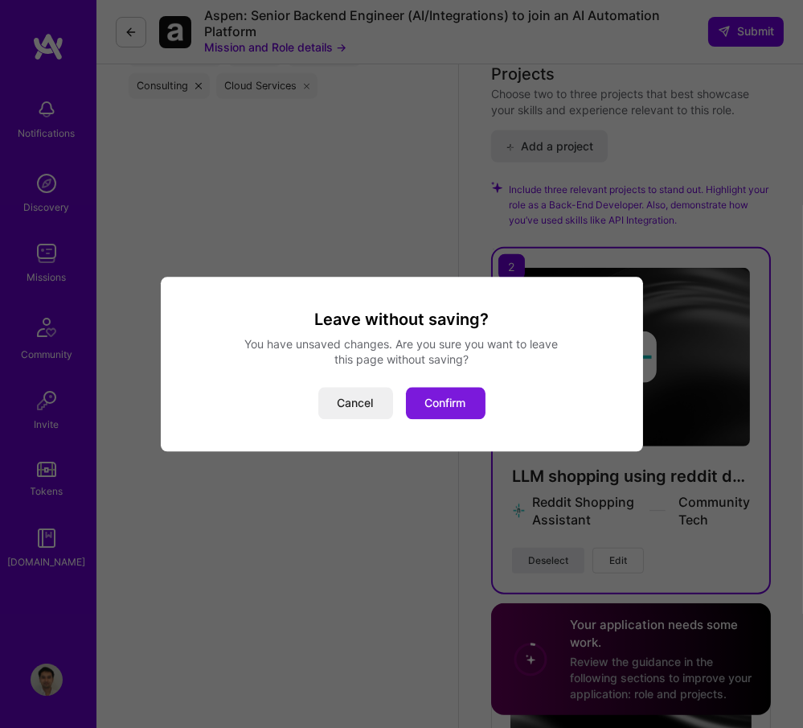
click at [453, 391] on button "Confirm" at bounding box center [446, 403] width 80 height 32
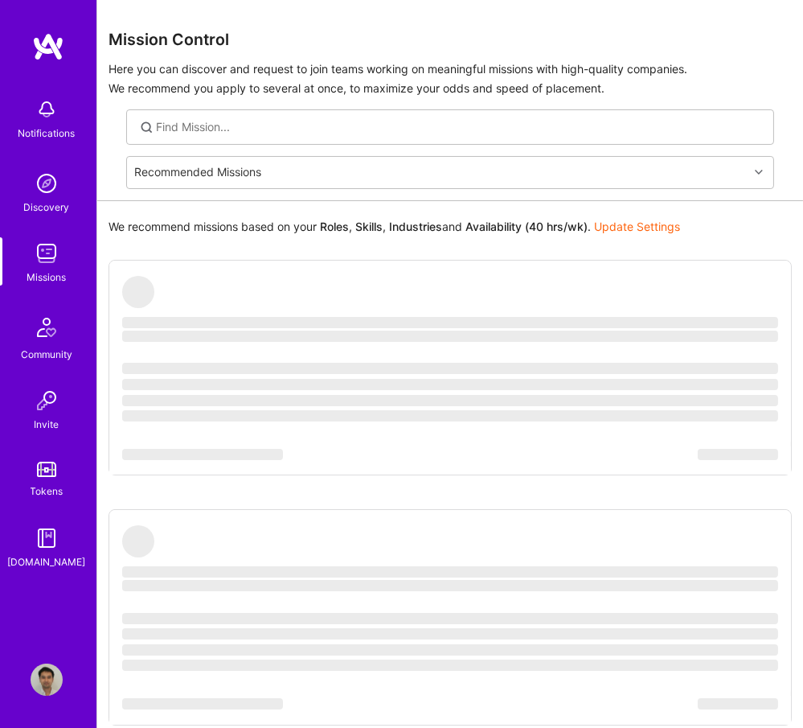
click at [44, 247] on img at bounding box center [47, 253] width 32 height 32
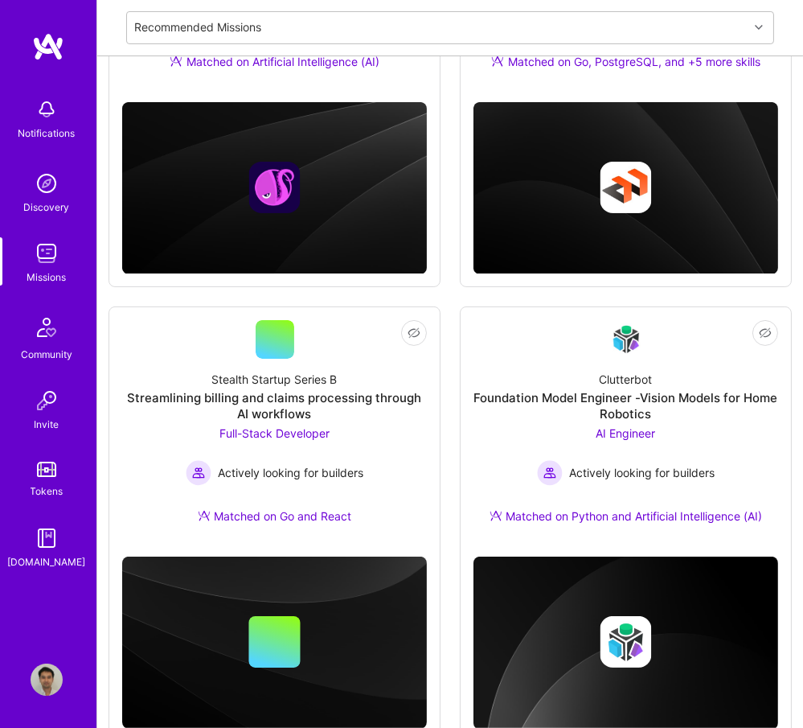
scroll to position [394, 0]
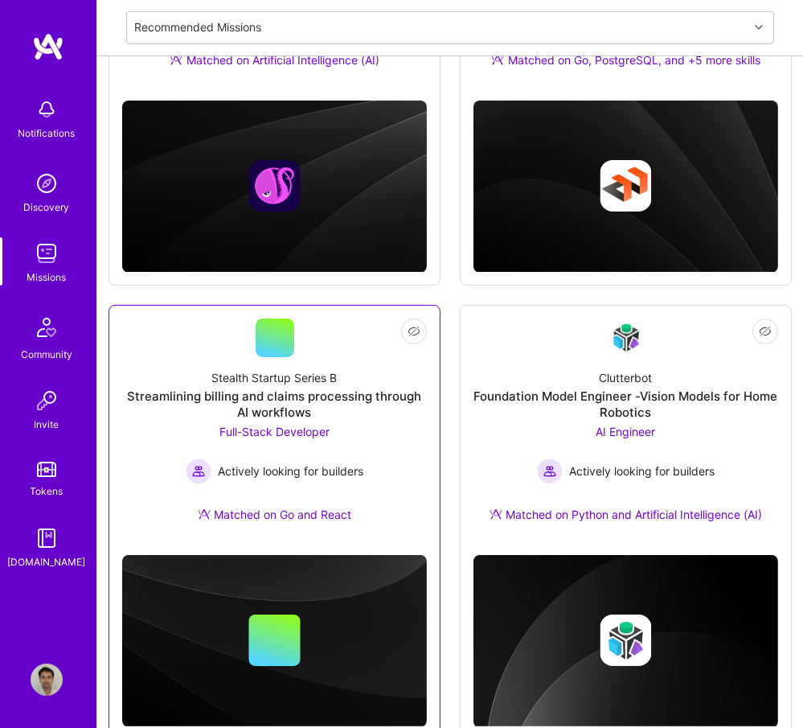
click at [267, 342] on div at bounding box center [275, 337] width 39 height 39
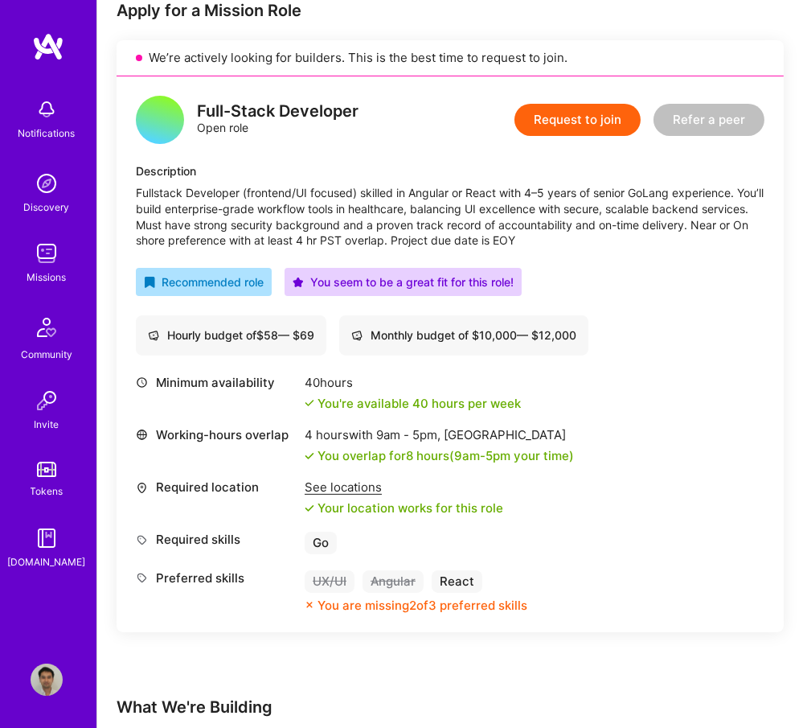
scroll to position [422, 0]
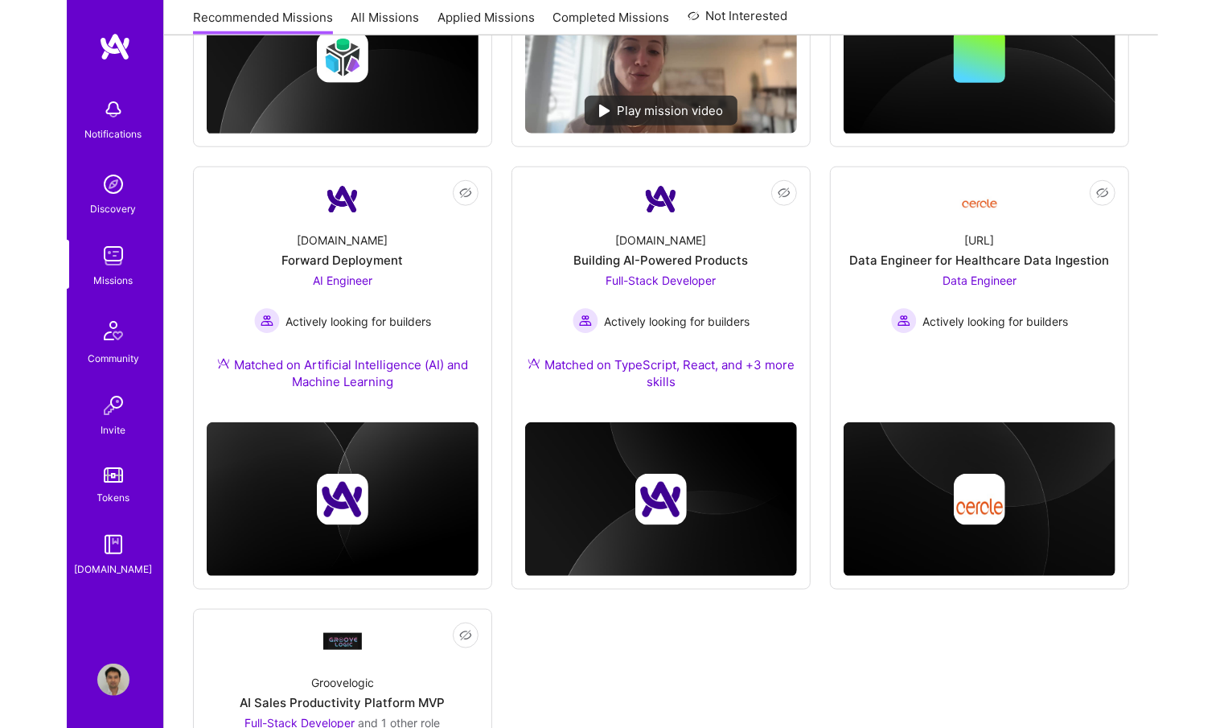
scroll to position [1029, 0]
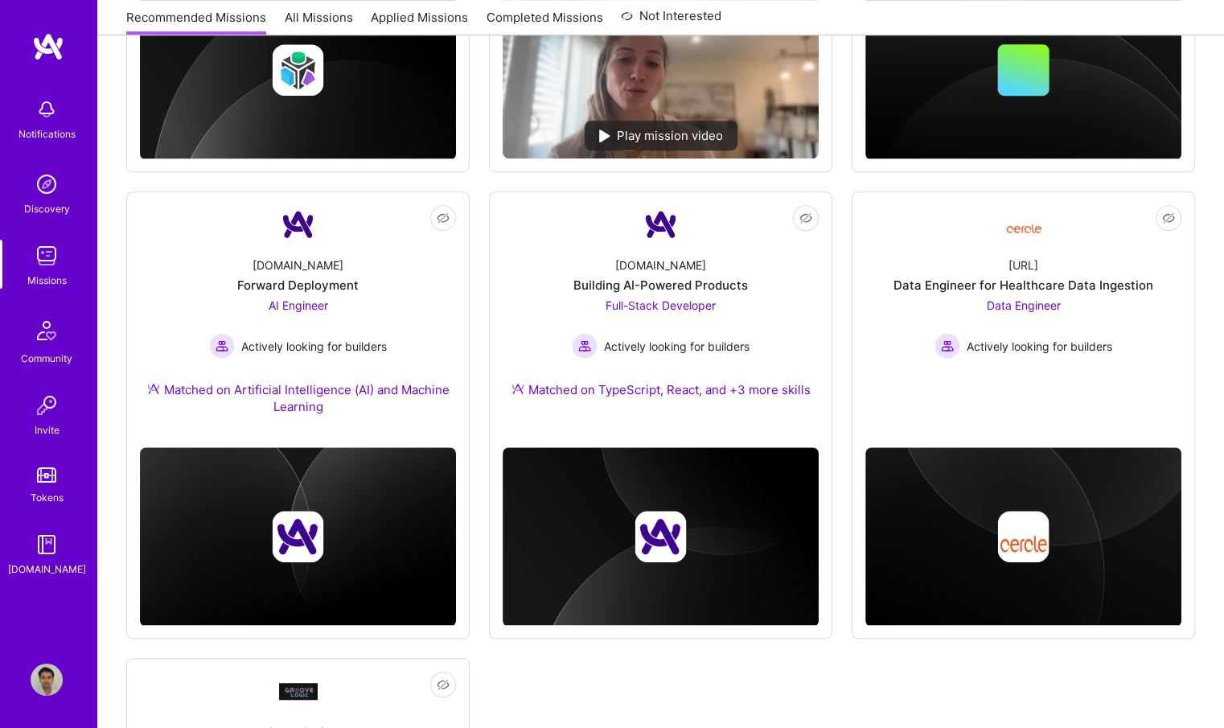
click at [48, 260] on img at bounding box center [47, 256] width 32 height 32
